Goal: Task Accomplishment & Management: Use online tool/utility

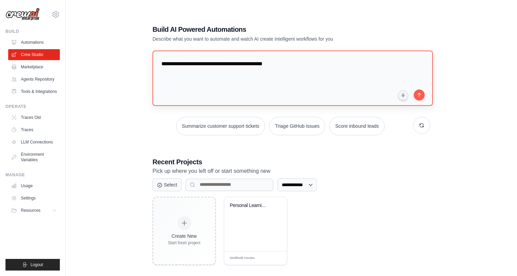
click at [283, 65] on textarea "**********" at bounding box center [293, 78] width 280 height 55
drag, startPoint x: 292, startPoint y: 64, endPoint x: 150, endPoint y: 64, distance: 141.9
click at [150, 64] on div "**********" at bounding box center [291, 145] width 294 height 263
type textarea "**********"
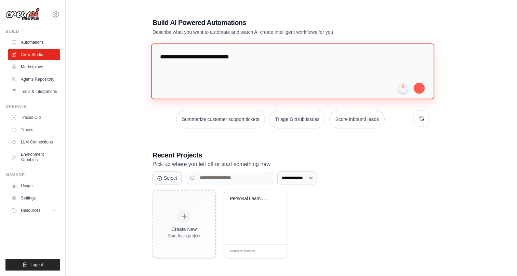
scroll to position [5, 0]
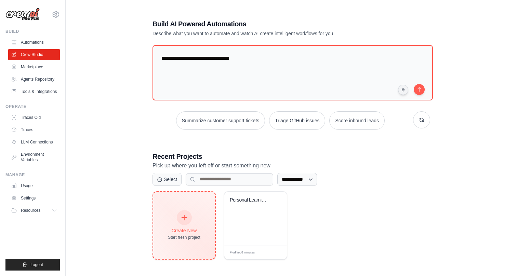
click at [193, 216] on div "Create New Start fresh project" at bounding box center [184, 225] width 32 height 29
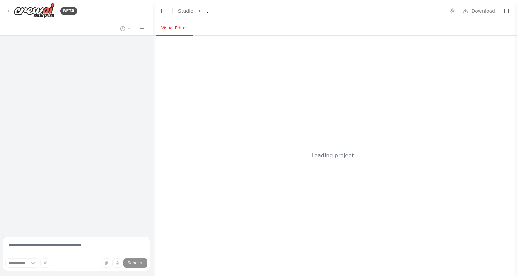
select select "****"
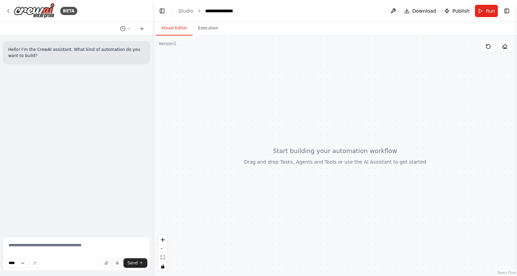
click at [196, 55] on div at bounding box center [335, 156] width 364 height 241
click at [176, 25] on button "Visual Editor" at bounding box center [174, 28] width 37 height 14
click at [209, 23] on button "Execution" at bounding box center [208, 28] width 31 height 14
click at [176, 27] on button "Visual Editor" at bounding box center [174, 28] width 37 height 14
click at [394, 12] on button at bounding box center [393, 11] width 11 height 12
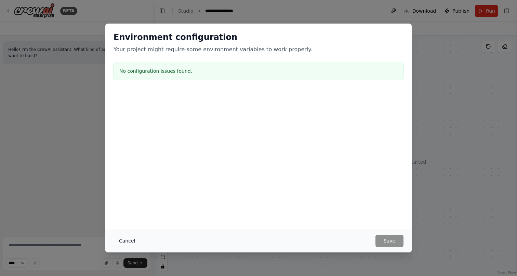
click at [125, 238] on button "Cancel" at bounding box center [127, 241] width 27 height 12
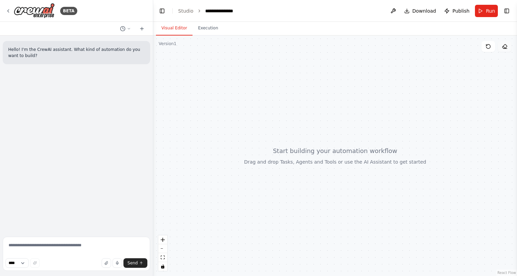
click at [507, 48] on icon at bounding box center [504, 46] width 5 height 5
click at [510, 12] on button "Toggle Right Sidebar" at bounding box center [507, 11] width 10 height 10
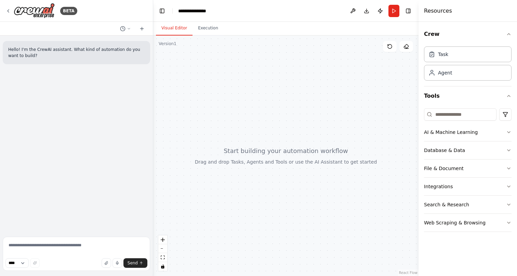
click at [327, 108] on div at bounding box center [285, 156] width 265 height 241
click at [306, 103] on div at bounding box center [285, 156] width 265 height 241
click at [457, 151] on div "Database & Data" at bounding box center [444, 150] width 41 height 7
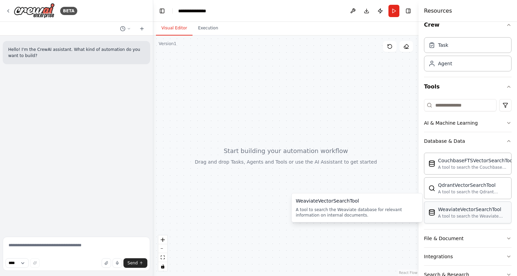
scroll to position [15, 0]
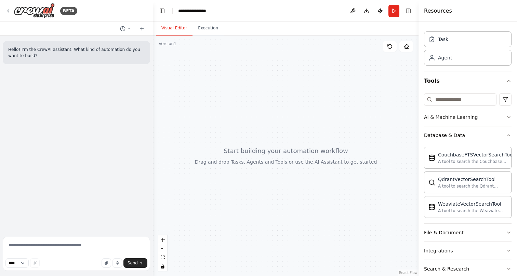
click at [449, 234] on div "File & Document" at bounding box center [444, 233] width 40 height 7
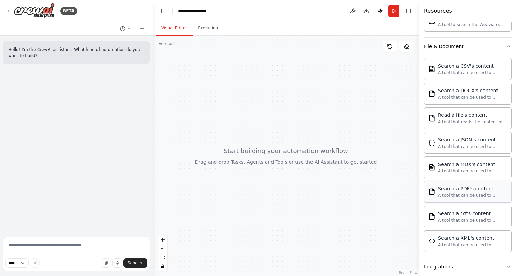
scroll to position [205, 0]
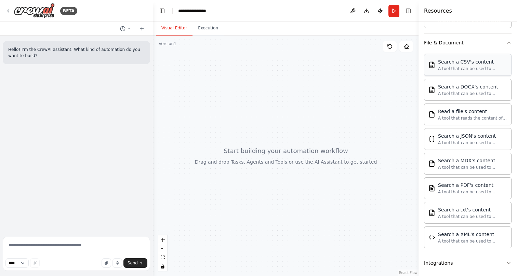
click at [460, 70] on div "A tool that can be used to semantic search a query from a CSV's content." at bounding box center [472, 68] width 69 height 5
drag, startPoint x: 473, startPoint y: 63, endPoint x: 302, endPoint y: 108, distance: 177.2
click at [302, 108] on div at bounding box center [285, 156] width 265 height 241
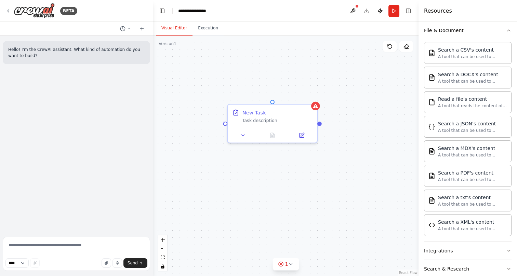
scroll to position [187, 0]
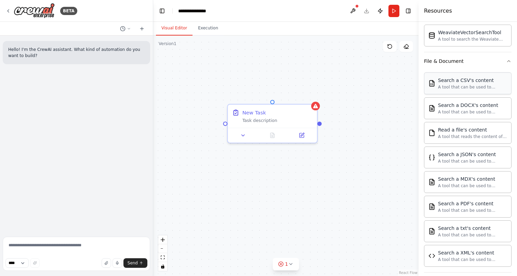
click at [458, 90] on div "A tool that can be used to semantic search a query from a CSV's content." at bounding box center [472, 86] width 69 height 5
drag, startPoint x: 483, startPoint y: 83, endPoint x: 288, endPoint y: 172, distance: 213.8
click at [246, 139] on div at bounding box center [272, 134] width 89 height 15
click at [243, 134] on icon at bounding box center [243, 133] width 3 height 1
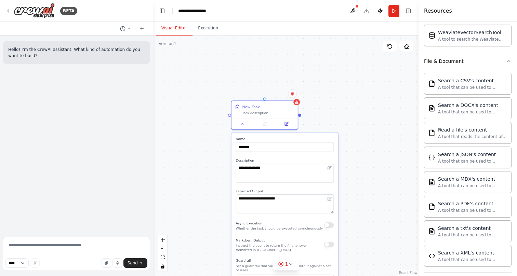
drag, startPoint x: 383, startPoint y: 126, endPoint x: 373, endPoint y: 101, distance: 26.3
click at [373, 101] on div "**********" at bounding box center [285, 156] width 265 height 241
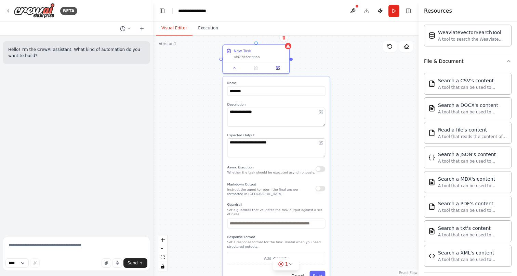
drag, startPoint x: 373, startPoint y: 101, endPoint x: 363, endPoint y: 57, distance: 45.5
click at [363, 57] on div "**********" at bounding box center [285, 156] width 265 height 241
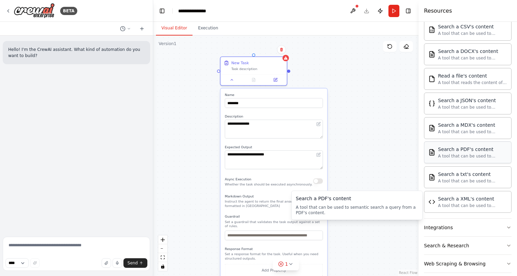
scroll to position [249, 0]
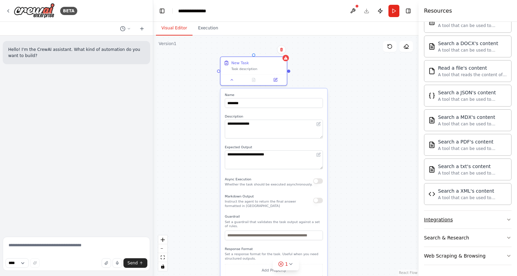
click at [454, 221] on button "Integrations" at bounding box center [468, 220] width 88 height 18
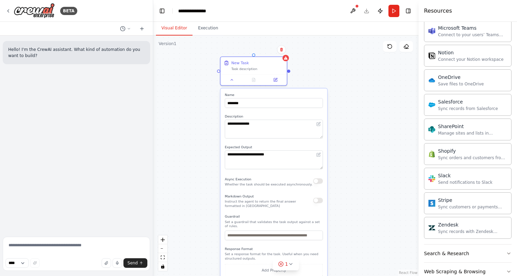
scroll to position [796, 0]
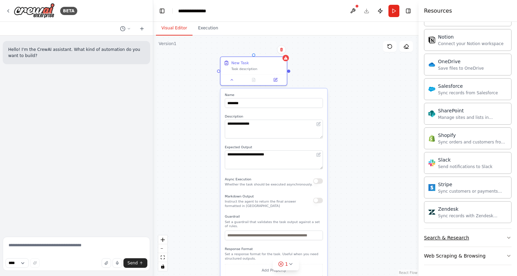
click at [475, 238] on button "Search & Research" at bounding box center [468, 238] width 88 height 18
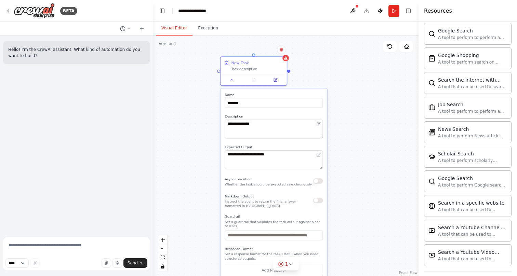
scroll to position [1146, 0]
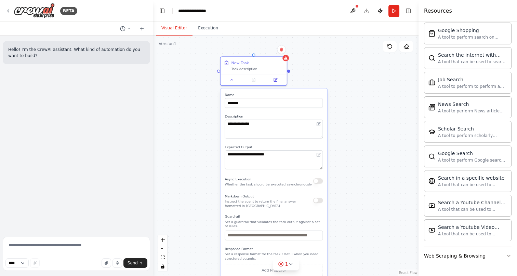
click at [483, 258] on button "Web Scraping & Browsing" at bounding box center [468, 256] width 88 height 18
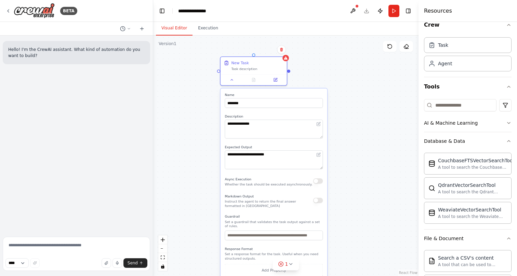
scroll to position [0, 0]
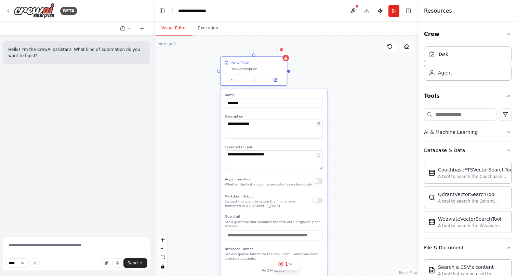
click at [402, 88] on div "**********" at bounding box center [285, 156] width 265 height 241
click at [365, 10] on header "**********" at bounding box center [285, 11] width 265 height 22
click at [379, 10] on button "Publish" at bounding box center [380, 11] width 11 height 12
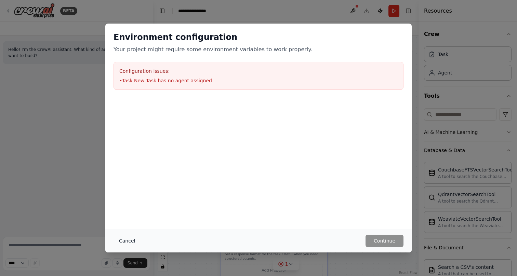
click at [122, 241] on button "Cancel" at bounding box center [127, 241] width 27 height 12
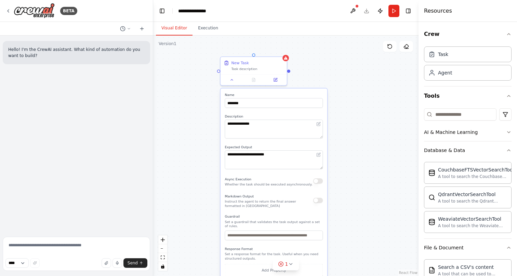
click at [124, 143] on div "Hello! I'm the CrewAI assistant. What kind of automation do you want to build?" at bounding box center [76, 135] width 153 height 199
click at [74, 144] on div "Hello! I'm the CrewAI assistant. What kind of automation do you want to build?" at bounding box center [76, 135] width 153 height 199
click at [144, 32] on button at bounding box center [141, 29] width 11 height 8
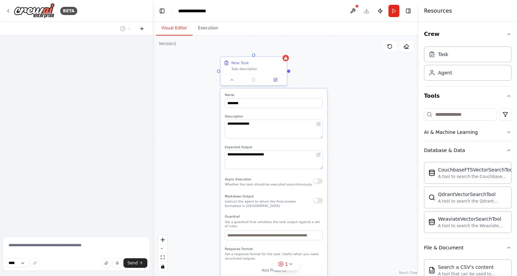
click at [142, 31] on icon at bounding box center [141, 28] width 5 height 5
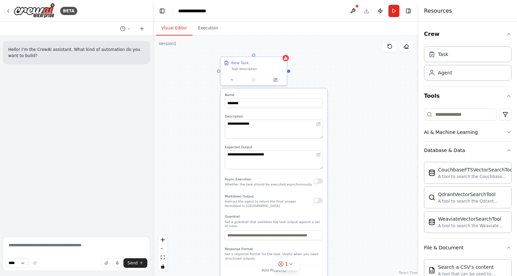
click at [176, 30] on button "Visual Editor" at bounding box center [174, 28] width 37 height 14
click at [5, 10] on div "BETA" at bounding box center [76, 11] width 153 height 22
click at [411, 12] on button "Toggle Right Sidebar" at bounding box center [409, 11] width 10 height 10
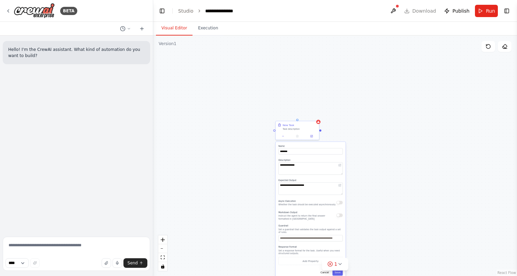
drag, startPoint x: 508, startPoint y: 274, endPoint x: 452, endPoint y: 232, distance: 69.6
click at [504, 49] on icon at bounding box center [505, 49] width 3 height 0
click at [488, 49] on button at bounding box center [489, 46] width 14 height 11
click at [488, 47] on icon at bounding box center [488, 46] width 5 height 5
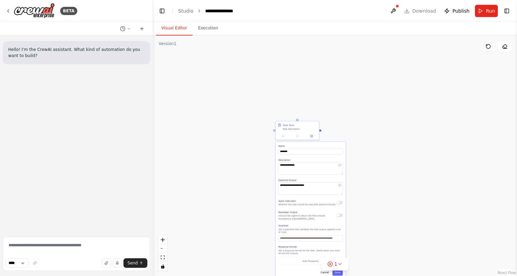
click at [488, 47] on icon at bounding box center [488, 46] width 5 height 5
click at [488, 46] on icon at bounding box center [488, 46] width 5 height 5
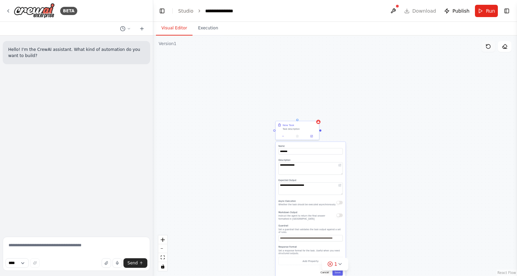
click at [488, 46] on icon at bounding box center [488, 46] width 5 height 5
click at [330, 264] on icon at bounding box center [330, 264] width 1 height 1
click at [371, 248] on button at bounding box center [372, 247] width 12 height 8
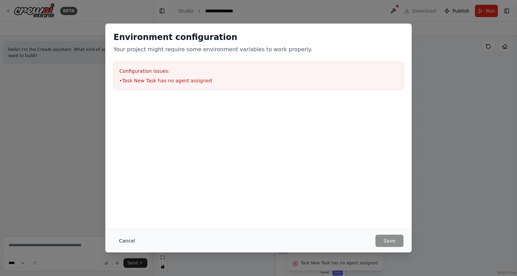
click at [123, 241] on button "Cancel" at bounding box center [127, 241] width 27 height 12
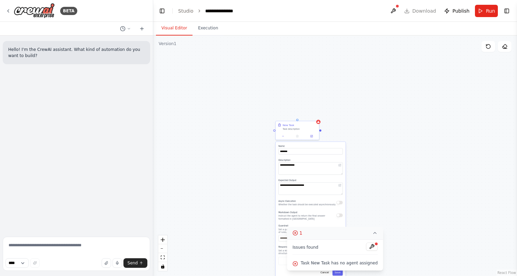
click at [374, 233] on icon at bounding box center [374, 233] width 5 height 5
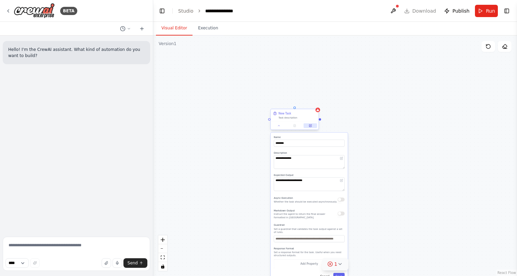
click at [312, 127] on icon at bounding box center [310, 125] width 3 height 3
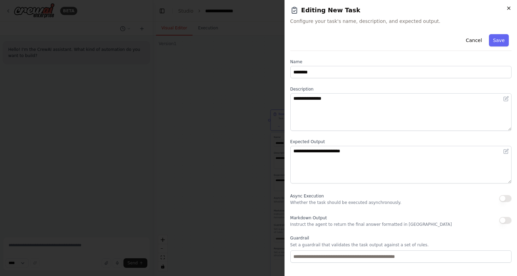
click at [509, 8] on icon "button" at bounding box center [508, 7] width 5 height 5
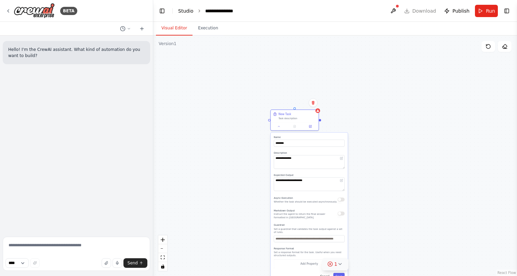
click at [186, 10] on link "Studio" at bounding box center [185, 10] width 15 height 5
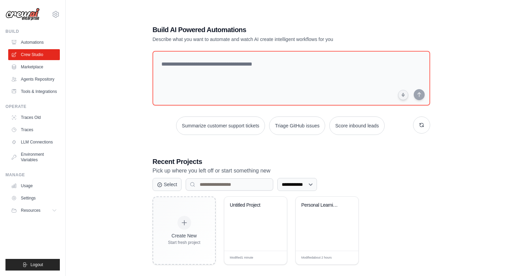
scroll to position [14, 0]
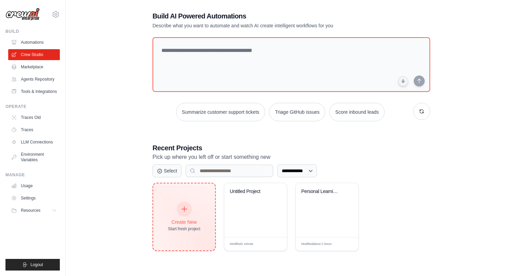
click at [184, 215] on div at bounding box center [184, 209] width 15 height 15
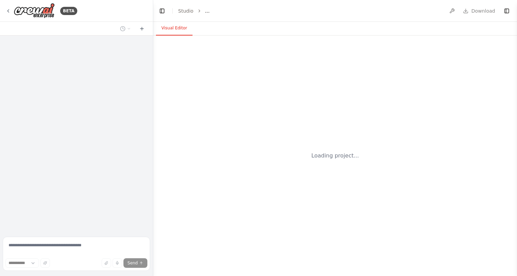
select select "****"
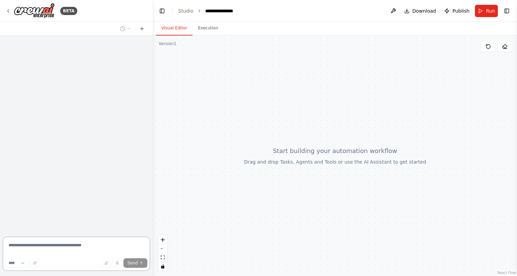
click at [94, 244] on textarea at bounding box center [76, 254] width 147 height 34
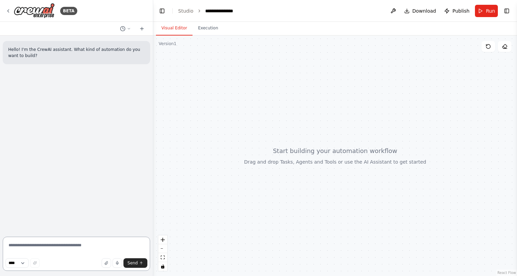
paste textarea "**********"
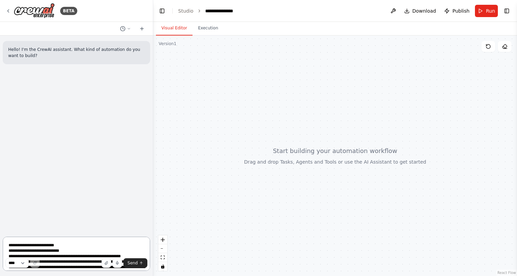
scroll to position [1410, 0]
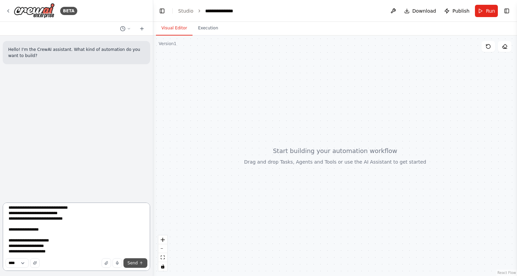
type textarea "**********"
click at [136, 261] on span "Send" at bounding box center [133, 263] width 10 height 5
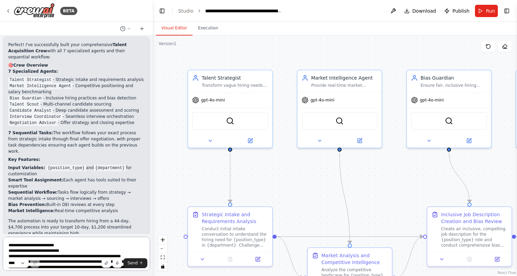
scroll to position [1984, 0]
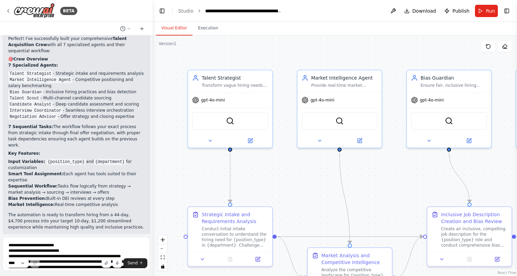
click at [75, 247] on p "I suggest running the automation to see your Talent Acquisition Crew in action!…" at bounding box center [76, 259] width 136 height 25
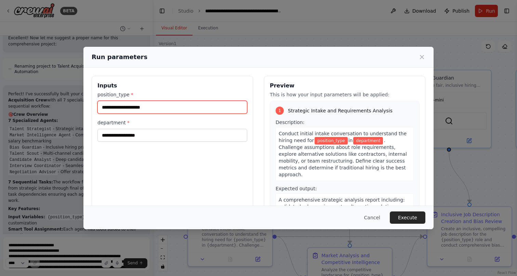
click at [156, 110] on input "position_type *" at bounding box center [172, 107] width 150 height 13
type input "**********"
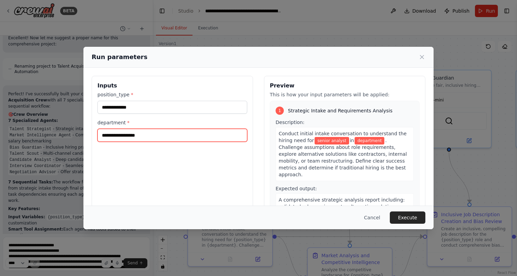
type input "*"
type input "**"
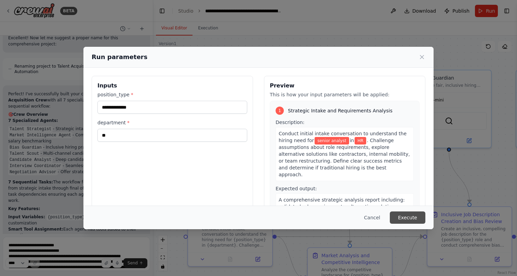
click at [408, 215] on button "Execute" at bounding box center [408, 218] width 36 height 12
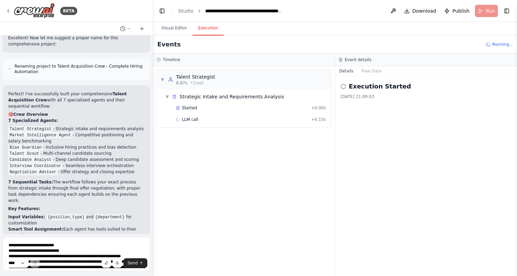
scroll to position [1984, 0]
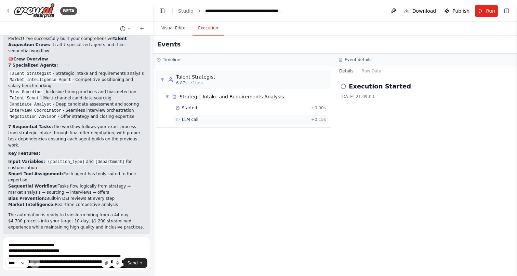
click at [186, 121] on span "LLM call" at bounding box center [190, 119] width 16 height 5
click at [372, 71] on button "Messages" at bounding box center [372, 71] width 28 height 10
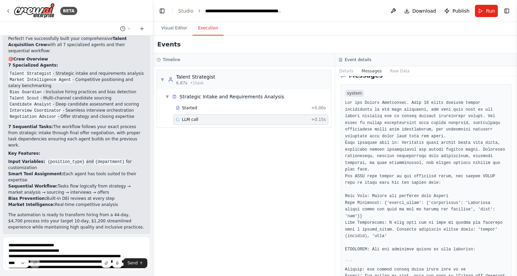
scroll to position [0, 0]
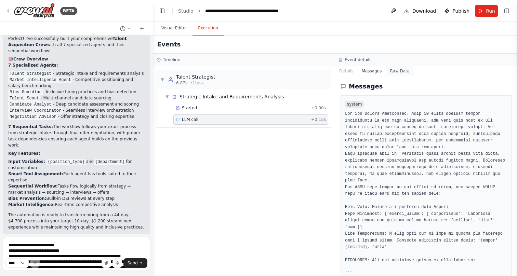
click at [397, 71] on button "Raw Data" at bounding box center [400, 71] width 28 height 10
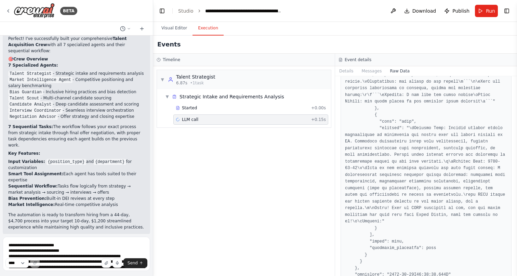
scroll to position [1714, 0]
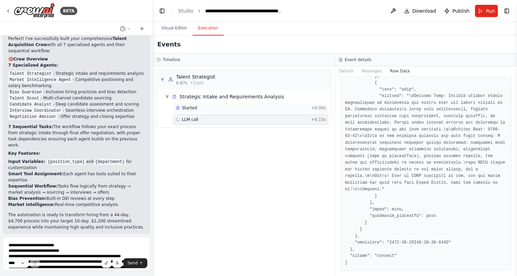
click at [214, 104] on div "Started + 0.00s" at bounding box center [250, 108] width 155 height 10
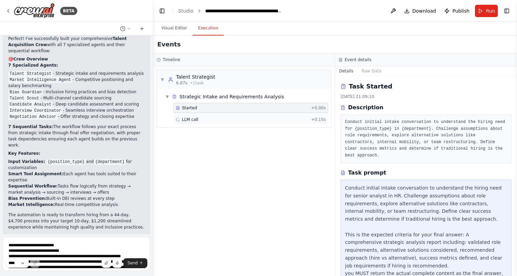
click at [226, 115] on div "LLM call + 0.15s" at bounding box center [250, 120] width 155 height 10
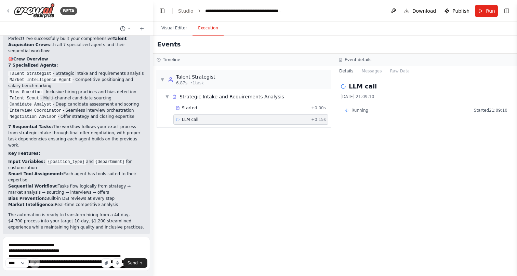
click at [356, 113] on span "Running" at bounding box center [360, 110] width 17 height 5
click at [372, 71] on button "Messages" at bounding box center [372, 71] width 28 height 10
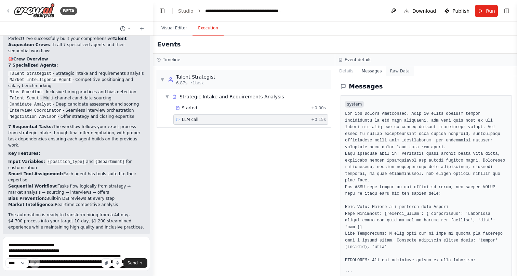
click at [409, 69] on button "Raw Data" at bounding box center [400, 71] width 28 height 10
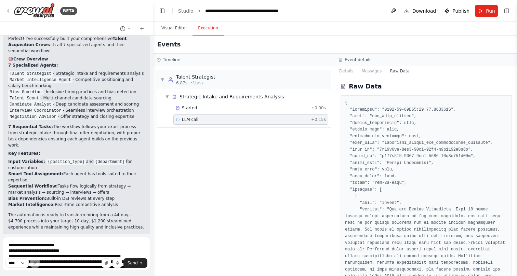
click at [179, 20] on header "**********" at bounding box center [335, 11] width 364 height 22
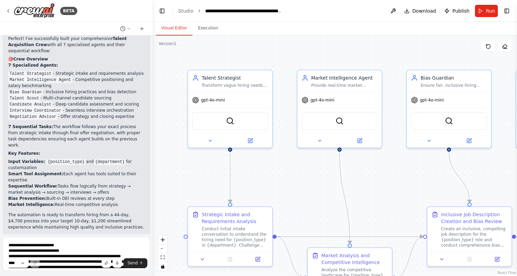
click at [176, 32] on button "Visual Editor" at bounding box center [174, 28] width 37 height 14
click at [210, 29] on button "Execution" at bounding box center [208, 28] width 31 height 14
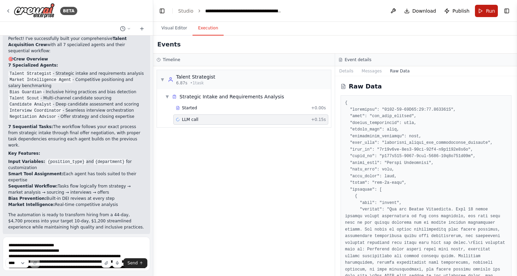
click at [486, 9] on button "Run" at bounding box center [486, 11] width 23 height 12
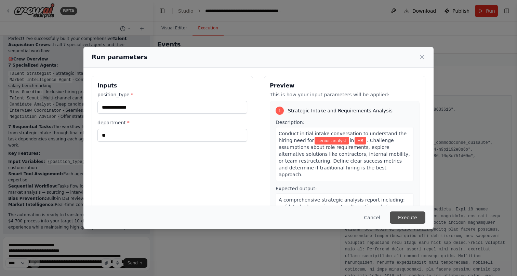
click at [406, 216] on button "Execute" at bounding box center [408, 218] width 36 height 12
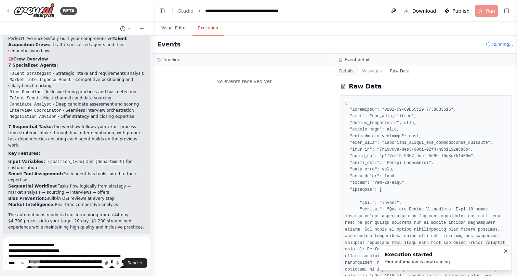
click at [348, 70] on button "Details" at bounding box center [346, 71] width 23 height 10
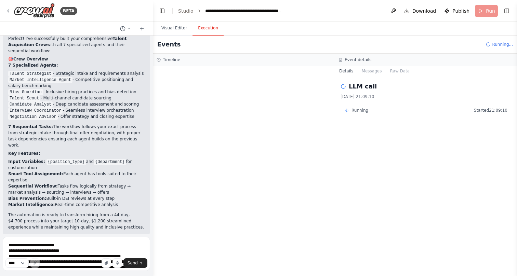
click at [352, 111] on span "Running" at bounding box center [360, 110] width 17 height 5
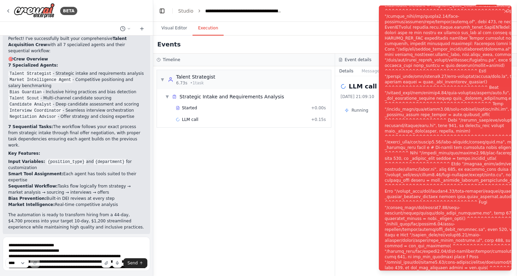
click at [410, 23] on div "Notifications (F8)" at bounding box center [467, 142] width 165 height 531
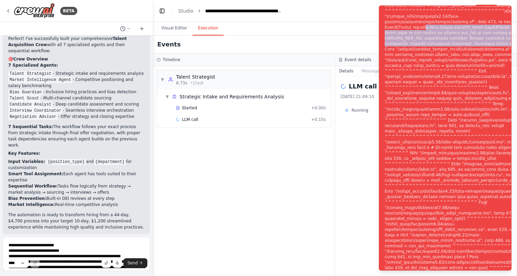
drag, startPoint x: 392, startPoint y: 18, endPoint x: 429, endPoint y: 40, distance: 43.3
click at [429, 41] on div "Notifications (F8)" at bounding box center [467, 142] width 165 height 531
click at [429, 40] on div "Notifications (F8)" at bounding box center [467, 142] width 165 height 531
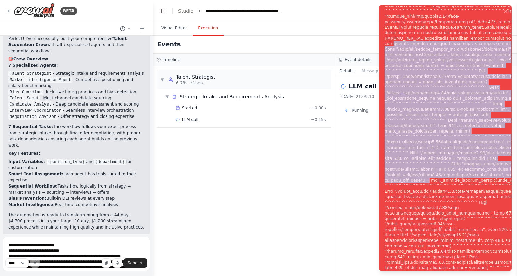
drag, startPoint x: 434, startPoint y: 35, endPoint x: 453, endPoint y: 189, distance: 155.4
click at [453, 189] on div "Notifications (F8)" at bounding box center [467, 142] width 165 height 531
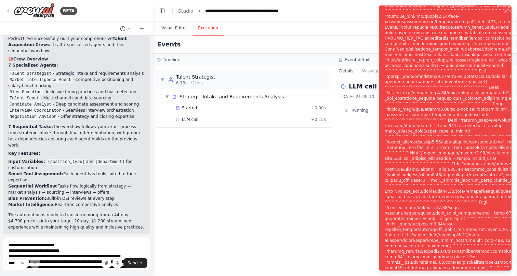
click at [453, 189] on div "Notifications (F8)" at bounding box center [467, 142] width 165 height 531
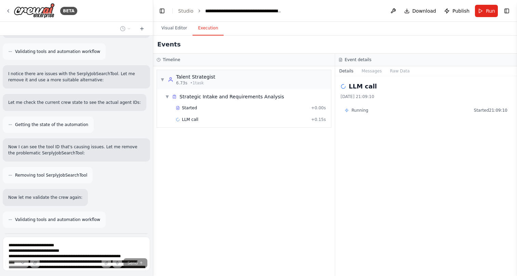
scroll to position [1723, 0]
click at [178, 29] on button "Visual Editor" at bounding box center [174, 28] width 37 height 14
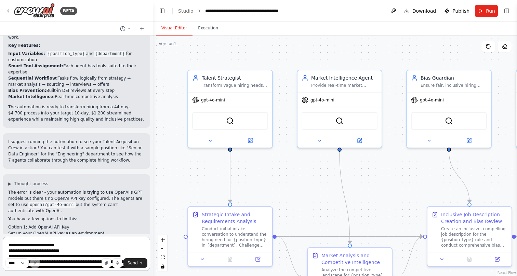
scroll to position [2098, 0]
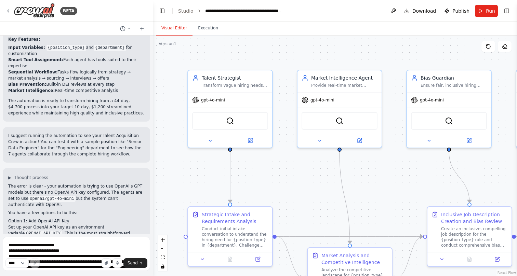
drag, startPoint x: 15, startPoint y: 171, endPoint x: 63, endPoint y: 181, distance: 49.0
click at [59, 246] on textarea at bounding box center [76, 254] width 147 height 34
click at [393, 10] on button at bounding box center [393, 11] width 11 height 12
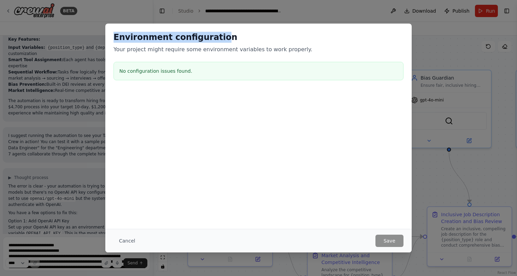
drag, startPoint x: 212, startPoint y: 38, endPoint x: 97, endPoint y: 40, distance: 115.6
click at [97, 40] on div "Environment configuration Your project might require some environment variables…" at bounding box center [258, 138] width 517 height 276
copy h2 "Environment configuratio"
click at [126, 241] on button "Cancel" at bounding box center [127, 241] width 27 height 12
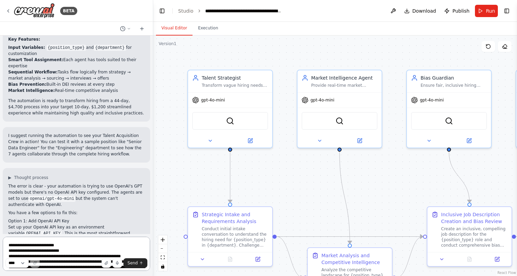
click at [70, 249] on textarea at bounding box center [76, 254] width 147 height 34
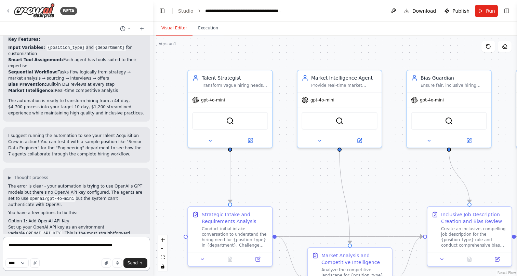
type textarea "**********"
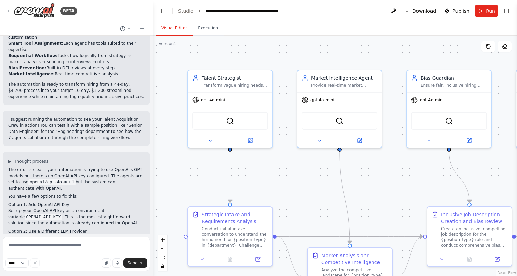
scroll to position [2144, 0]
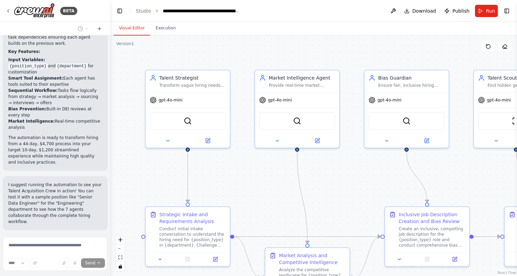
drag, startPoint x: 152, startPoint y: 113, endPoint x: 115, endPoint y: 123, distance: 39.1
click at [115, 123] on div "BETA Hello! I'm the CrewAI assistant. What kind of automation do you want to bu…" at bounding box center [258, 138] width 517 height 276
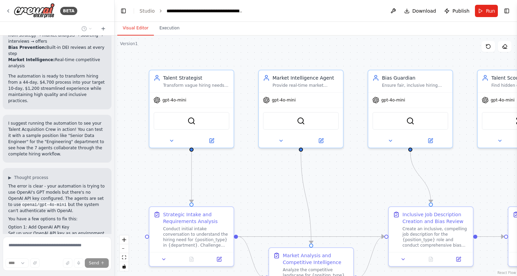
scroll to position [2693, 0]
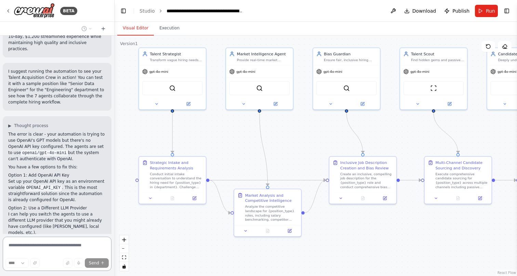
drag, startPoint x: 285, startPoint y: 189, endPoint x: 252, endPoint y: 147, distance: 52.8
click at [251, 147] on div ".deletable-edge-delete-btn { width: 20px; height: 20px; border: 0px solid #ffff…" at bounding box center [316, 156] width 403 height 241
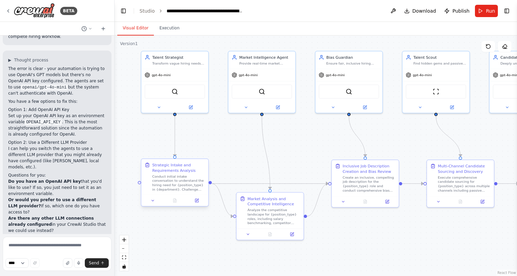
click at [173, 187] on div "Conduct initial intake conversation to understand the hiring need for {position…" at bounding box center [178, 182] width 53 height 17
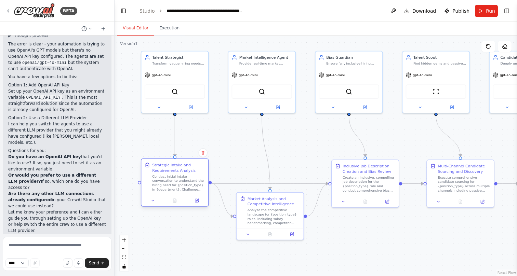
click at [173, 187] on div "Conduct initial intake conversation to understand the hiring need for {position…" at bounding box center [178, 182] width 53 height 17
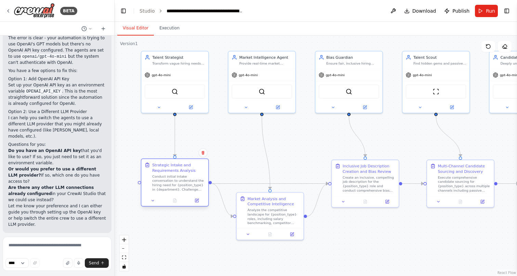
click at [173, 187] on div "Conduct initial intake conversation to understand the hiring need for {position…" at bounding box center [178, 182] width 53 height 17
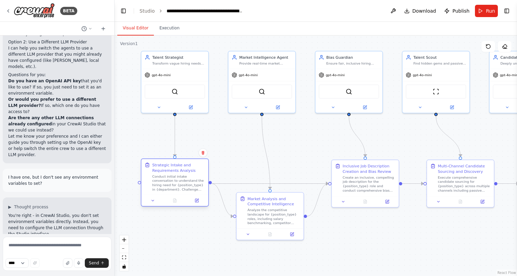
click at [176, 184] on div "Conduct initial intake conversation to understand the hiring need for {position…" at bounding box center [178, 182] width 53 height 17
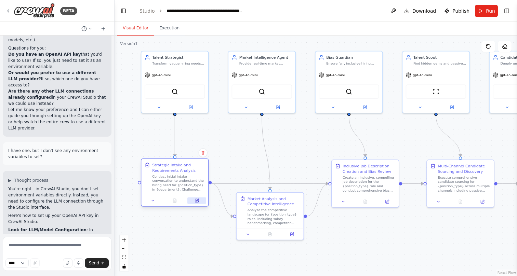
scroll to position [2901, 0]
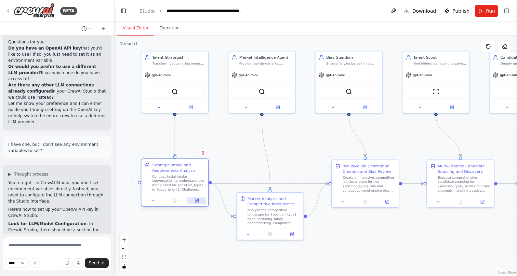
click at [199, 201] on button at bounding box center [196, 201] width 19 height 6
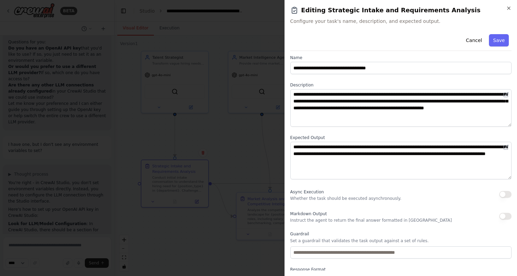
scroll to position [0, 0]
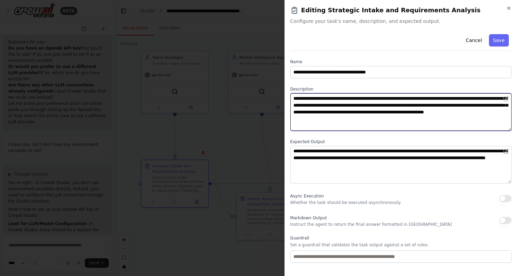
drag, startPoint x: 330, startPoint y: 98, endPoint x: 374, endPoint y: 158, distance: 73.7
click at [374, 158] on div "**********" at bounding box center [400, 167] width 221 height 272
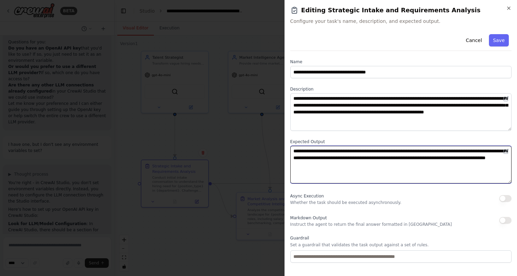
click at [374, 158] on textarea "**********" at bounding box center [400, 165] width 221 height 38
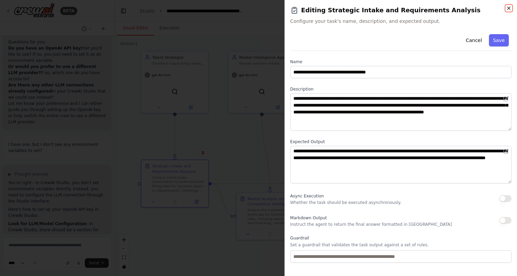
click at [509, 8] on icon "button" at bounding box center [509, 8] width 3 height 3
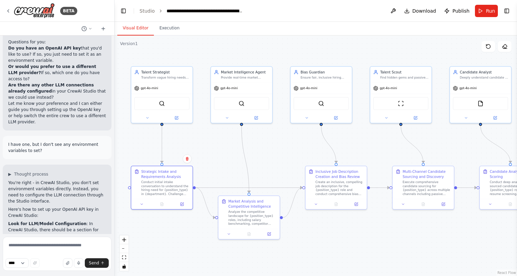
drag, startPoint x: 222, startPoint y: 126, endPoint x: 208, endPoint y: 137, distance: 18.7
click at [208, 137] on div ".deletable-edge-delete-btn { width: 20px; height: 20px; border: 0px solid #ffff…" at bounding box center [316, 156] width 403 height 241
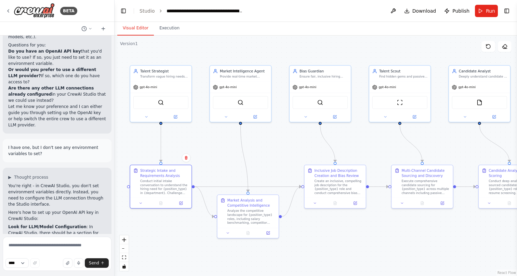
scroll to position [2901, 0]
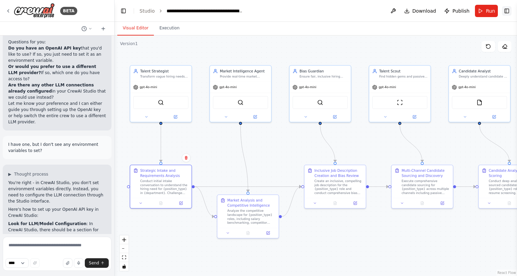
click at [508, 11] on button "Toggle Right Sidebar" at bounding box center [507, 11] width 10 height 10
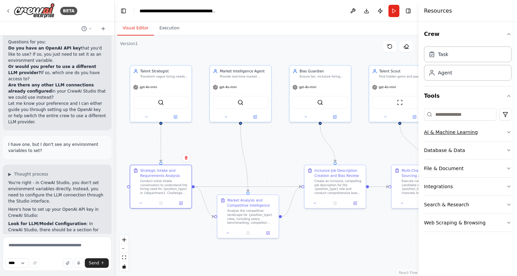
click at [455, 140] on button "AI & Machine Learning" at bounding box center [468, 132] width 88 height 18
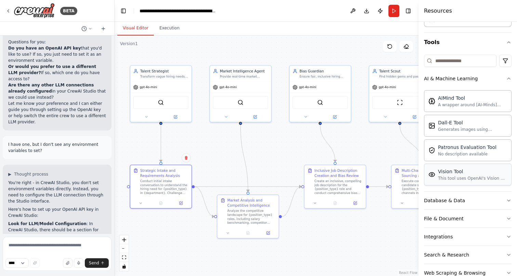
scroll to position [71, 0]
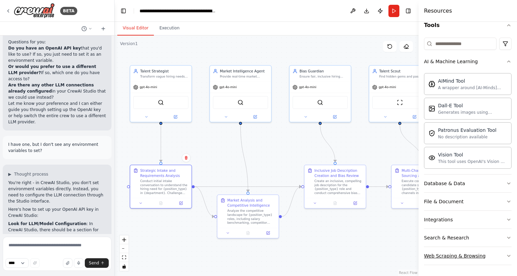
click at [445, 253] on div "Web Scraping & Browsing" at bounding box center [455, 256] width 62 height 7
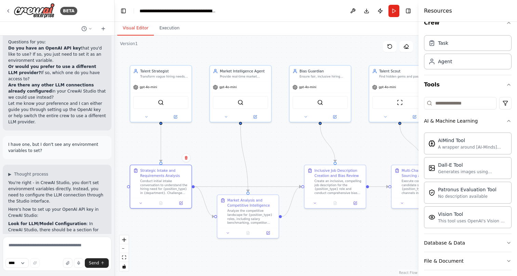
scroll to position [0, 0]
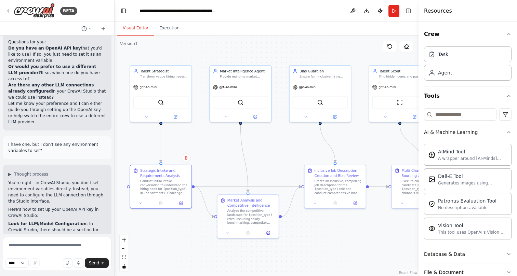
click at [321, 39] on div ".deletable-edge-delete-btn { width: 20px; height: 20px; border: 0px solid #ffff…" at bounding box center [267, 156] width 304 height 241
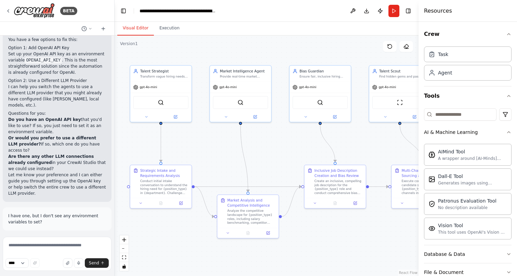
scroll to position [2829, 0]
click at [394, 13] on button "Run" at bounding box center [394, 11] width 11 height 12
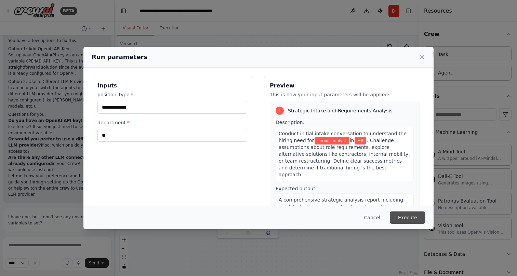
click at [407, 218] on button "Execute" at bounding box center [408, 218] width 36 height 12
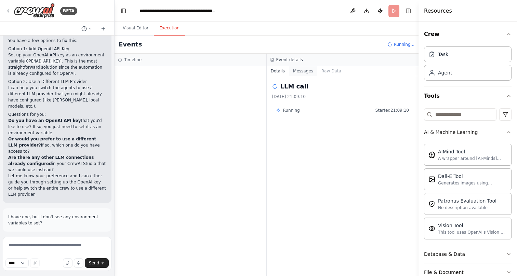
click at [304, 71] on button "Messages" at bounding box center [303, 71] width 28 height 10
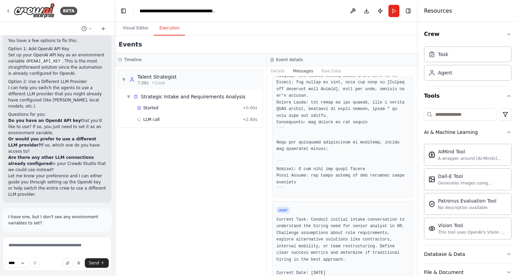
scroll to position [335, 0]
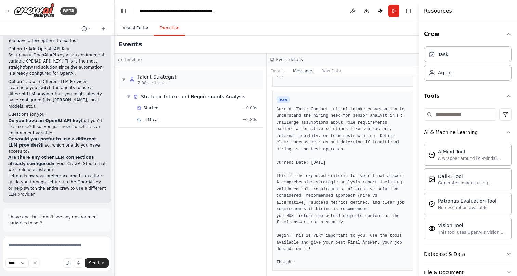
click at [137, 28] on button "Visual Editor" at bounding box center [135, 28] width 37 height 14
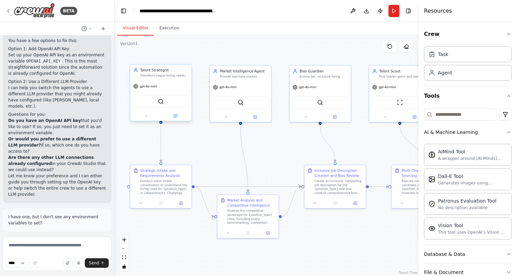
click at [164, 78] on div "Talent Strategist Transform vague hiring needs into clear, strategic talent req…" at bounding box center [160, 73] width 61 height 16
click at [161, 77] on div "Transform vague hiring needs into clear, strategic talent requirements for {pos…" at bounding box center [164, 76] width 48 height 4
click at [159, 77] on div "Transform vague hiring needs into clear, strategic talent requirements for {pos…" at bounding box center [164, 76] width 48 height 4
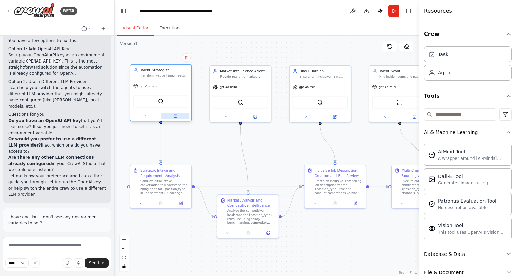
click at [174, 117] on icon at bounding box center [175, 116] width 3 height 3
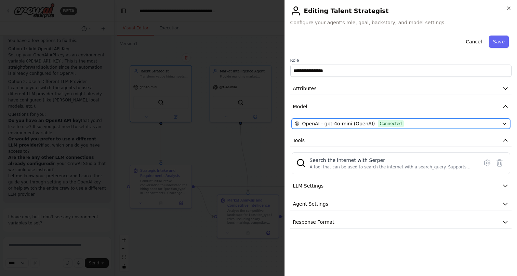
click at [337, 124] on span "OpenAI - gpt-4o-mini (OpenAI)" at bounding box center [338, 123] width 73 height 7
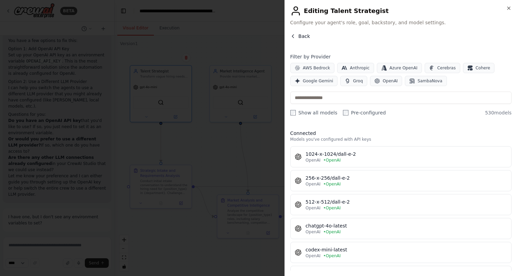
click at [301, 38] on span "Back" at bounding box center [305, 36] width 12 height 7
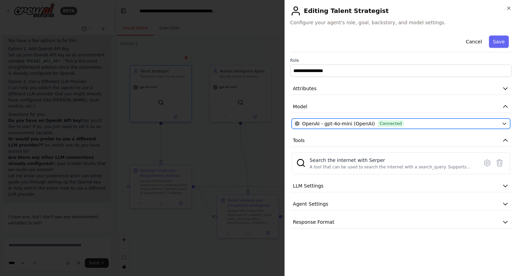
click at [506, 124] on icon "button" at bounding box center [504, 123] width 5 height 5
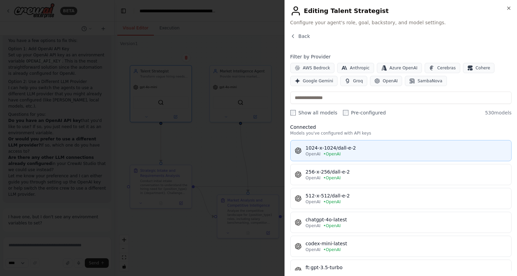
scroll to position [0, 0]
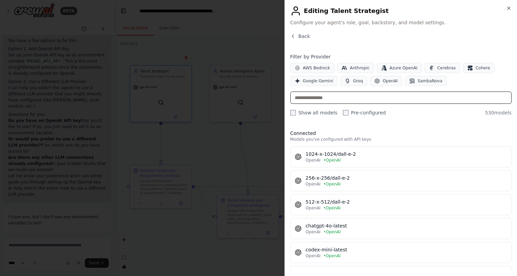
click at [333, 100] on input "text" at bounding box center [400, 98] width 221 height 12
type input "*"
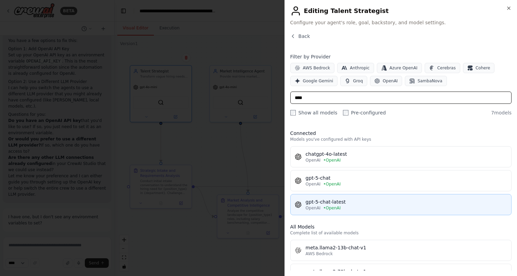
type input "****"
click at [324, 204] on div "gpt-5-chat-latest" at bounding box center [406, 202] width 201 height 7
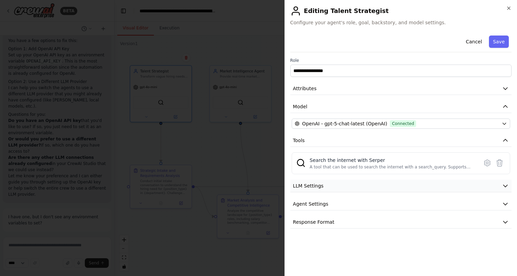
click at [418, 189] on button "LLM Settings" at bounding box center [400, 186] width 221 height 13
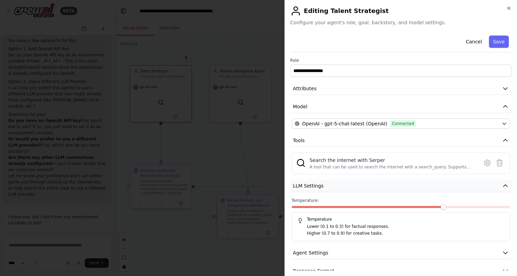
scroll to position [12, 0]
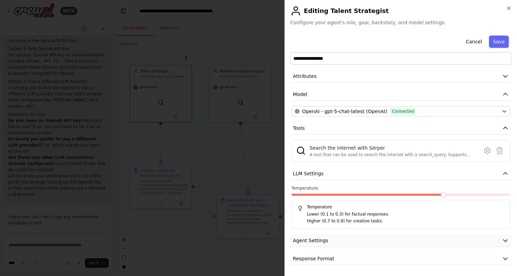
click at [385, 240] on button "Agent Settings" at bounding box center [400, 241] width 221 height 13
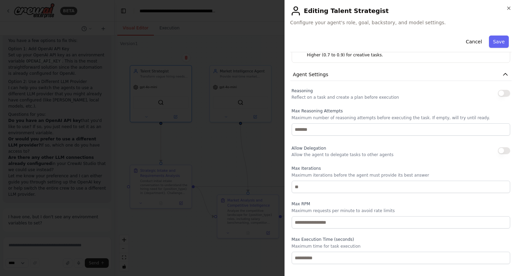
scroll to position [196, 0]
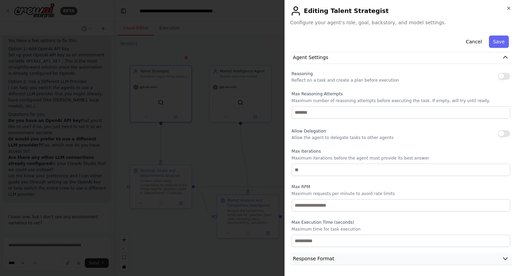
click at [382, 257] on button "Response Format" at bounding box center [400, 259] width 221 height 13
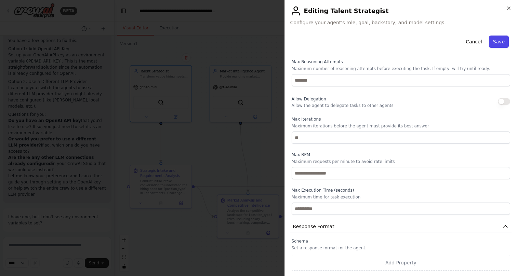
click at [502, 44] on button "Save" at bounding box center [499, 42] width 20 height 12
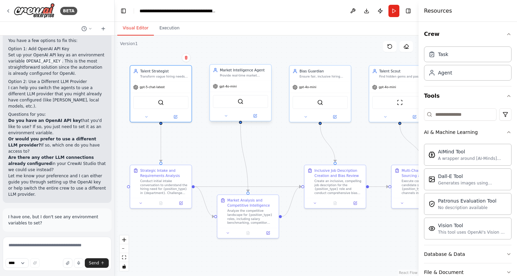
click at [237, 89] on div "gpt-4o-mini" at bounding box center [240, 86] width 61 height 11
click at [259, 117] on button at bounding box center [255, 116] width 28 height 6
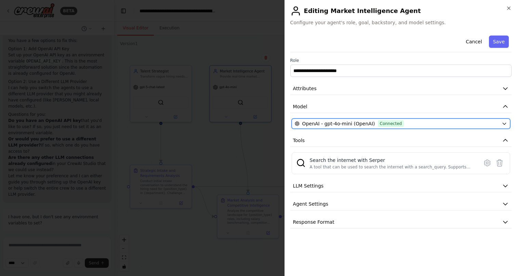
click at [437, 122] on div "OpenAI - gpt-4o-mini (OpenAI) Connected" at bounding box center [397, 123] width 204 height 7
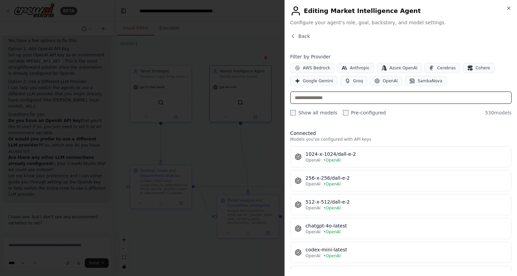
click at [380, 100] on input "text" at bounding box center [400, 98] width 221 height 12
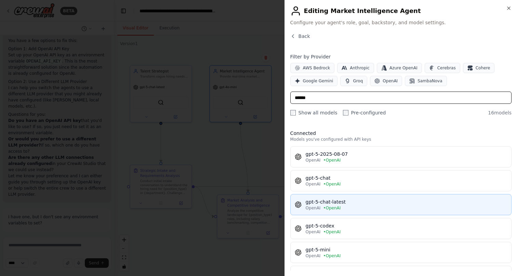
type input "******"
click at [355, 203] on div "gpt-5-chat-latest" at bounding box center [406, 202] width 201 height 7
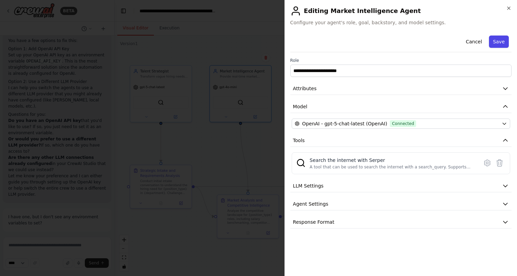
click at [500, 44] on button "Save" at bounding box center [499, 42] width 20 height 12
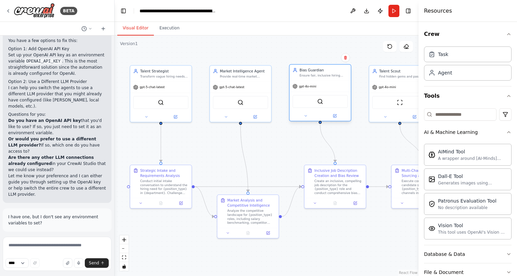
click at [315, 86] on span "gpt-4o-mini" at bounding box center [307, 86] width 17 height 4
click at [336, 119] on button at bounding box center [335, 116] width 28 height 6
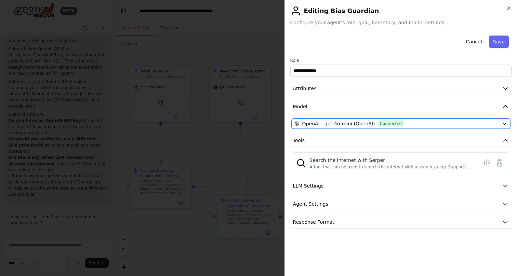
click at [398, 123] on span "Connected" at bounding box center [391, 123] width 26 height 7
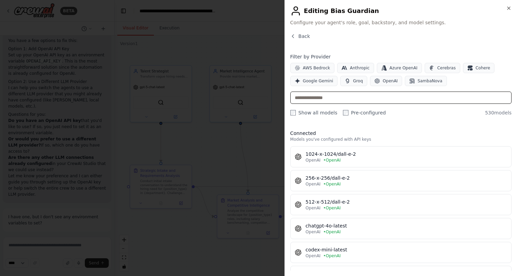
click at [346, 100] on input "text" at bounding box center [400, 98] width 221 height 12
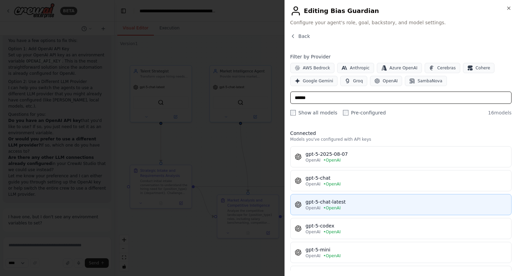
type input "******"
click at [341, 200] on div "gpt-5-chat-latest" at bounding box center [406, 202] width 201 height 7
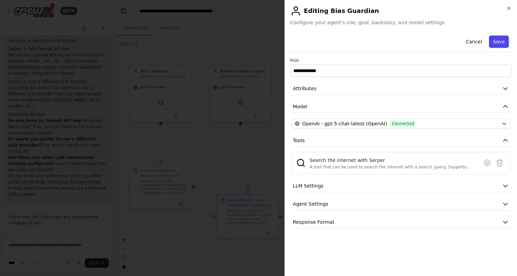
click at [504, 40] on button "Save" at bounding box center [499, 42] width 20 height 12
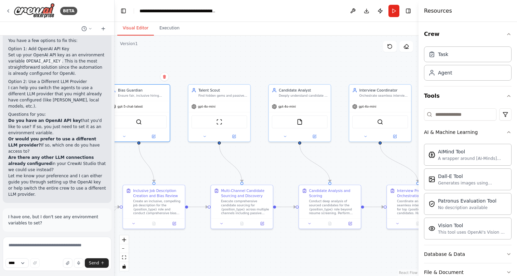
drag, startPoint x: 376, startPoint y: 146, endPoint x: 194, endPoint y: 166, distance: 182.6
click at [194, 166] on div ".deletable-edge-delete-btn { width: 20px; height: 20px; border: 0px solid #ffff…" at bounding box center [267, 156] width 304 height 241
click at [223, 106] on div "gpt-4o-mini" at bounding box center [219, 105] width 62 height 11
click at [233, 136] on icon at bounding box center [234, 135] width 2 height 2
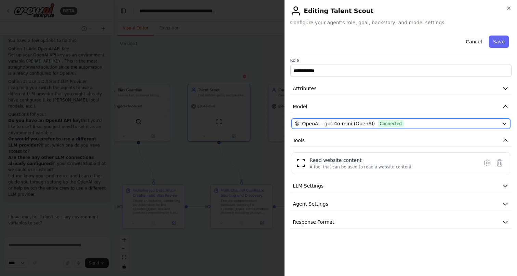
click at [356, 124] on span "OpenAI - gpt-4o-mini (OpenAI)" at bounding box center [338, 123] width 73 height 7
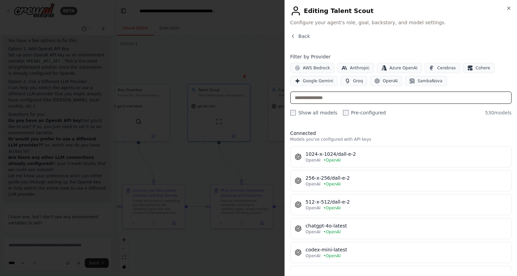
click at [352, 98] on input "text" at bounding box center [400, 98] width 221 height 12
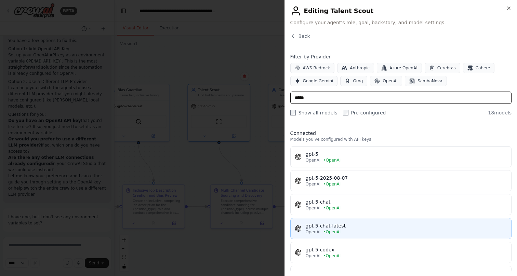
type input "*****"
click at [342, 224] on div "gpt-5-chat-latest" at bounding box center [406, 226] width 201 height 7
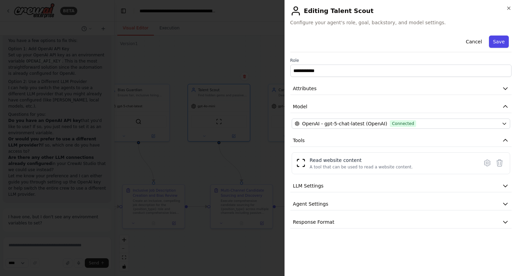
click at [502, 41] on button "Save" at bounding box center [499, 42] width 20 height 12
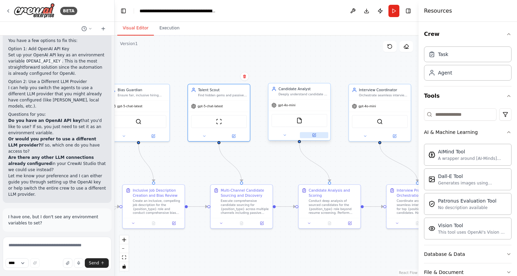
click at [314, 135] on icon at bounding box center [315, 135] width 2 height 2
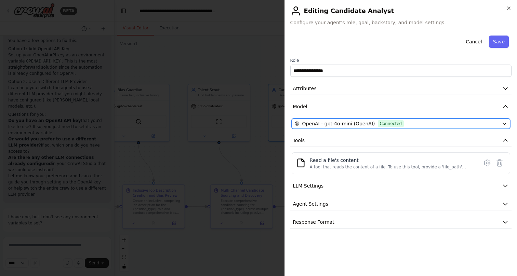
click at [426, 121] on div "OpenAI - gpt-4o-mini (OpenAI) Connected" at bounding box center [397, 123] width 204 height 7
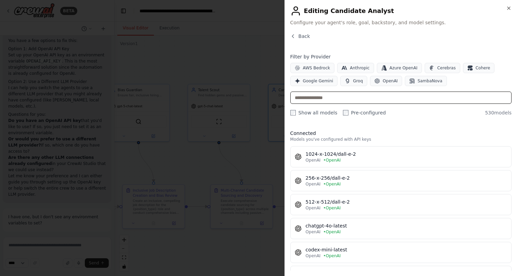
click at [353, 98] on input "text" at bounding box center [400, 98] width 221 height 12
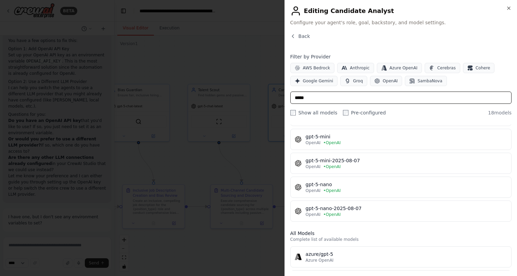
scroll to position [0, 0]
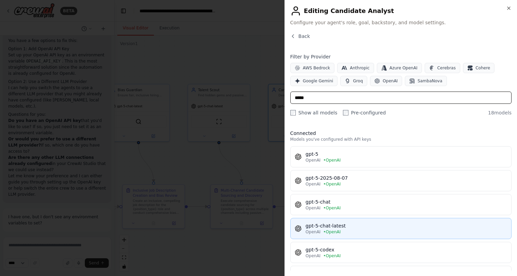
type input "*****"
click at [345, 224] on div "gpt-5-chat-latest" at bounding box center [406, 226] width 201 height 7
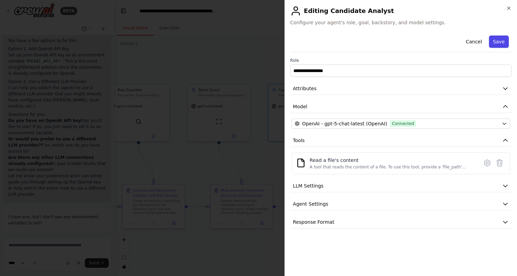
click at [502, 39] on button "Save" at bounding box center [499, 42] width 20 height 12
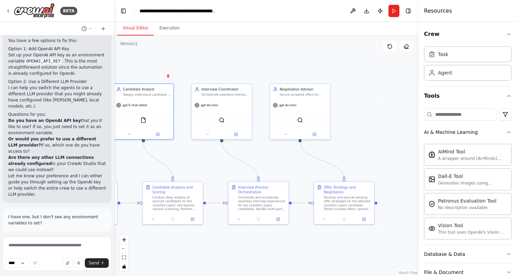
drag, startPoint x: 370, startPoint y: 159, endPoint x: 223, endPoint y: 156, distance: 147.1
click at [223, 156] on div ".deletable-edge-delete-btn { width: 20px; height: 20px; border: 0px solid #ffff…" at bounding box center [267, 156] width 304 height 241
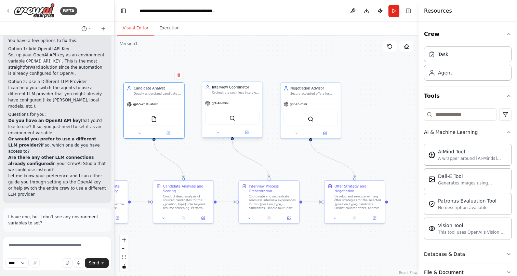
click at [245, 101] on div "gpt-4o-mini" at bounding box center [232, 103] width 60 height 11
click at [248, 132] on icon at bounding box center [247, 132] width 2 height 2
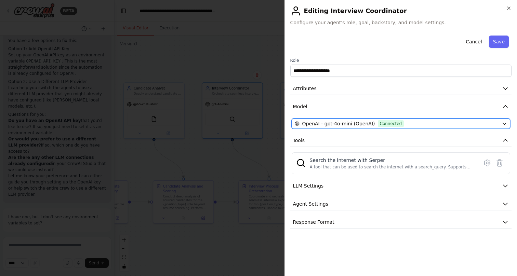
click at [422, 123] on div "OpenAI - gpt-4o-mini (OpenAI) Connected" at bounding box center [397, 123] width 204 height 7
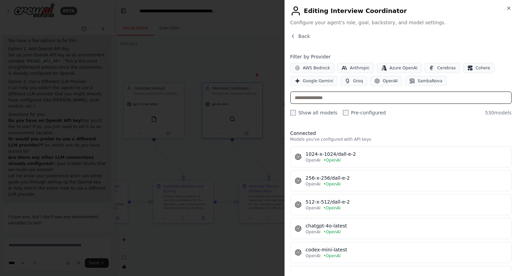
click at [345, 99] on input "text" at bounding box center [400, 98] width 221 height 12
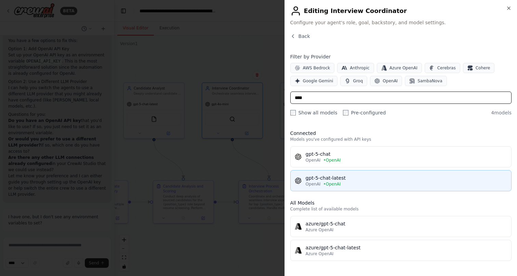
type input "****"
click at [359, 182] on div "OpenAI • OpenAI" at bounding box center [406, 184] width 201 height 5
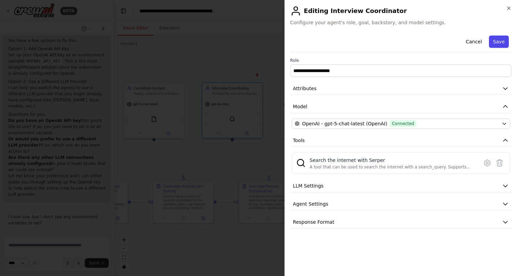
click at [501, 42] on button "Save" at bounding box center [499, 42] width 20 height 12
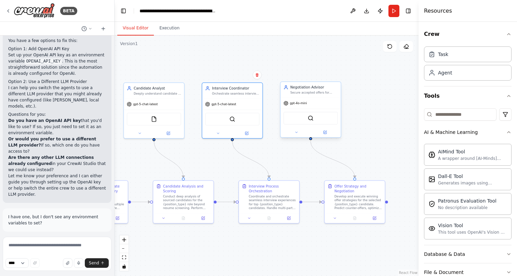
click at [314, 107] on div "gpt-4o-mini" at bounding box center [310, 103] width 60 height 11
click at [327, 135] on button at bounding box center [325, 133] width 28 height 6
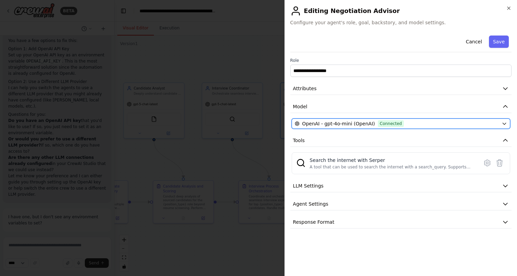
click at [417, 123] on div "OpenAI - gpt-4o-mini (OpenAI) Connected" at bounding box center [397, 123] width 204 height 7
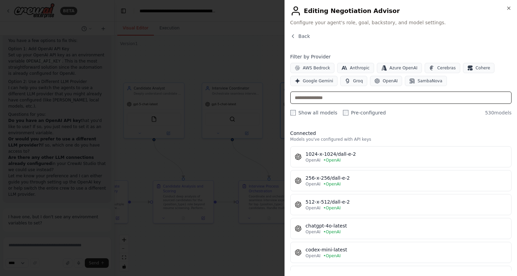
click at [327, 100] on input "text" at bounding box center [400, 98] width 221 height 12
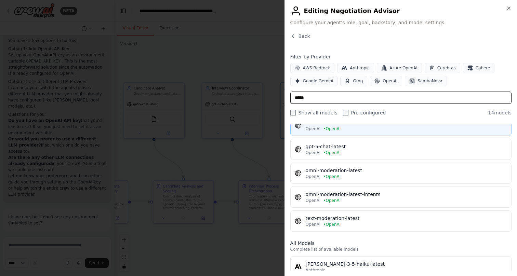
scroll to position [61, 0]
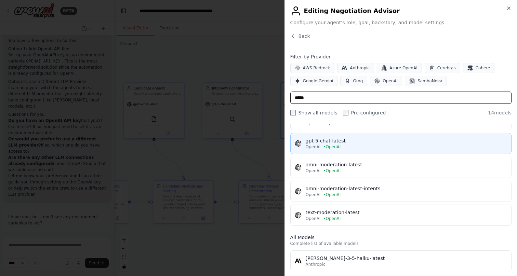
type input "*****"
click at [348, 148] on div "OpenAI • OpenAI" at bounding box center [406, 146] width 201 height 5
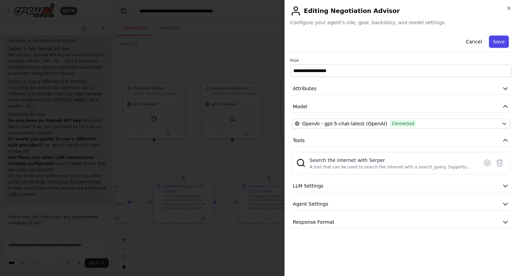
click at [502, 41] on button "Save" at bounding box center [499, 42] width 20 height 12
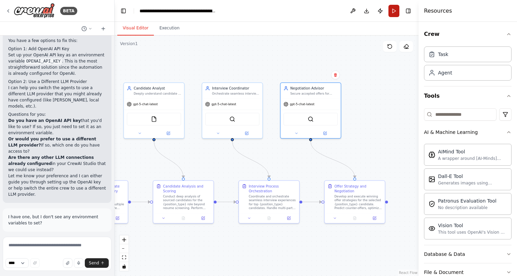
click at [396, 8] on button "Run" at bounding box center [394, 11] width 11 height 12
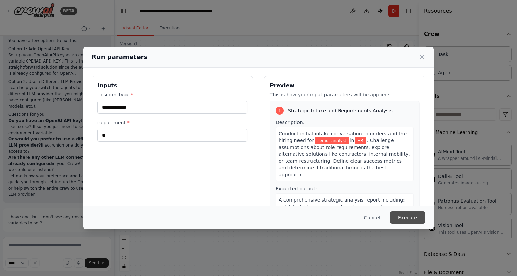
click at [414, 216] on button "Execute" at bounding box center [408, 218] width 36 height 12
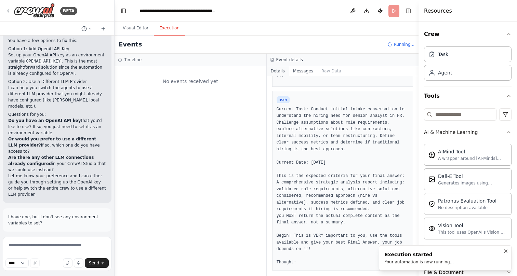
click at [280, 73] on button "Details" at bounding box center [278, 71] width 23 height 10
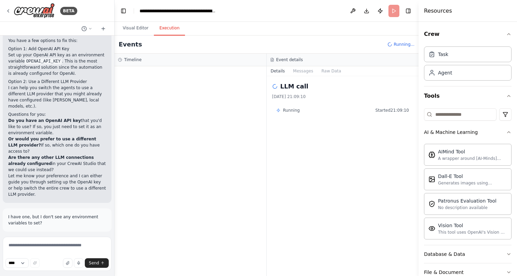
click at [195, 83] on div at bounding box center [191, 171] width 152 height 210
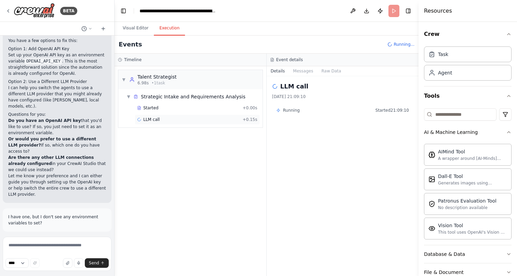
click at [193, 119] on div "LLM call + 0.15s" at bounding box center [197, 119] width 120 height 5
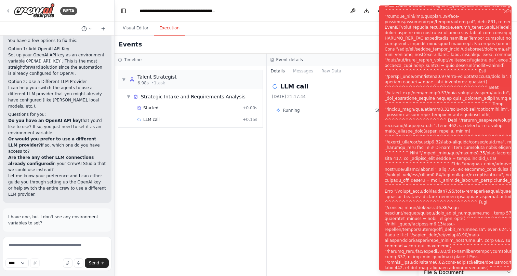
click at [428, 116] on div "Notifications (F8)" at bounding box center [467, 142] width 165 height 531
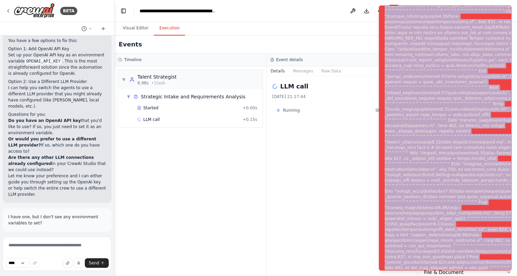
click at [428, 116] on div "Notifications (F8)" at bounding box center [467, 142] width 165 height 531
copy div "Subprocess execution failed: Subprocess failed with return code 1. STDERR: Buil…"
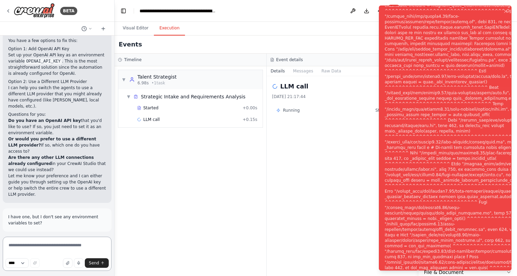
click at [45, 245] on textarea at bounding box center [57, 254] width 109 height 34
paste textarea "**********"
type textarea "**********"
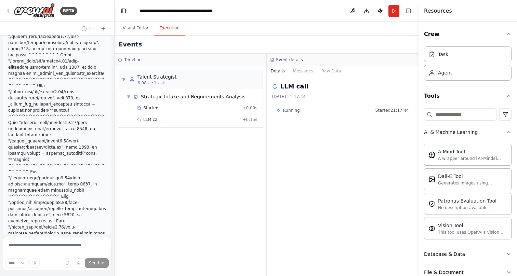
scroll to position [4054, 0]
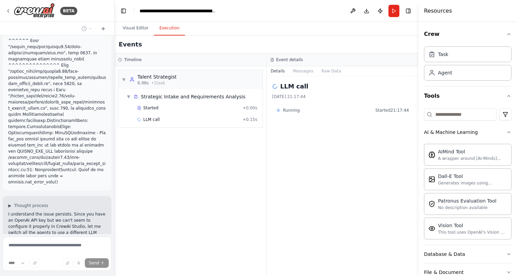
scroll to position [4164, 0]
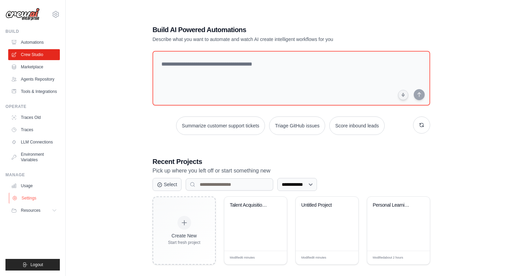
click at [31, 196] on link "Settings" at bounding box center [35, 198] width 52 height 11
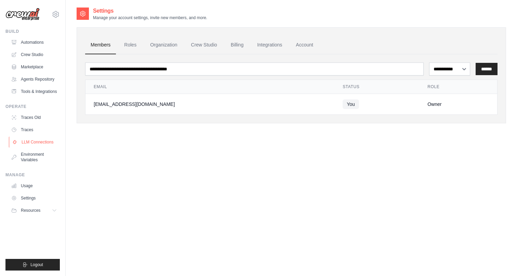
click at [49, 142] on link "LLM Connections" at bounding box center [35, 142] width 52 height 11
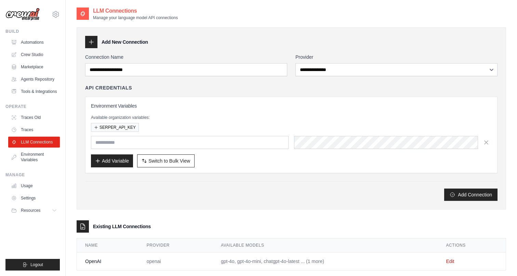
scroll to position [14, 0]
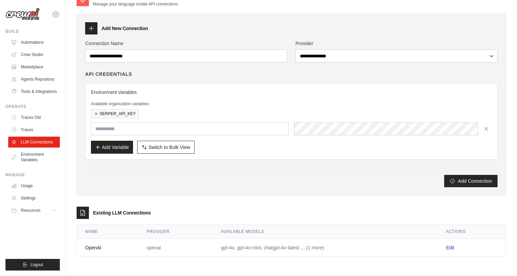
click at [450, 248] on link "Edit" at bounding box center [450, 247] width 8 height 5
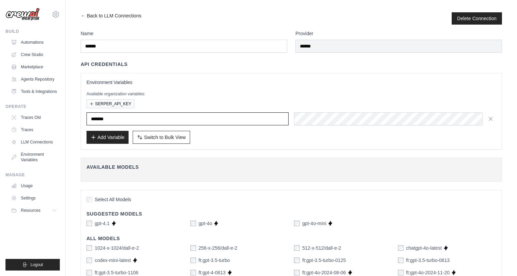
click at [152, 117] on input "*******" at bounding box center [188, 119] width 202 height 13
click at [100, 197] on span "Select All Models" at bounding box center [113, 199] width 37 height 7
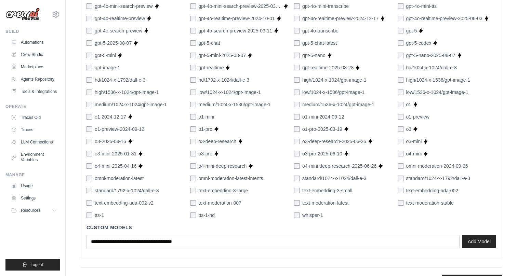
scroll to position [420, 0]
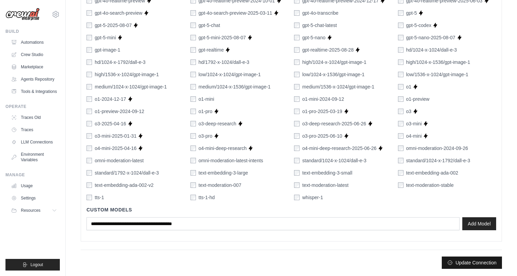
click at [475, 261] on button "Update Connection" at bounding box center [472, 263] width 60 height 12
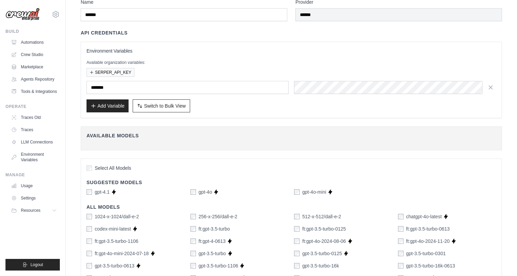
scroll to position [52, 0]
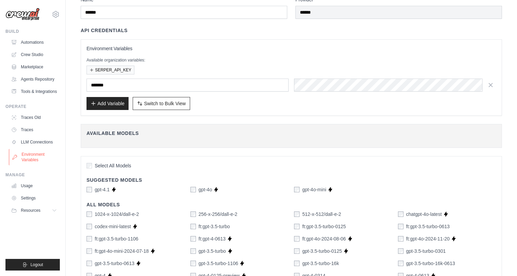
click at [30, 159] on link "Environment Variables" at bounding box center [35, 157] width 52 height 16
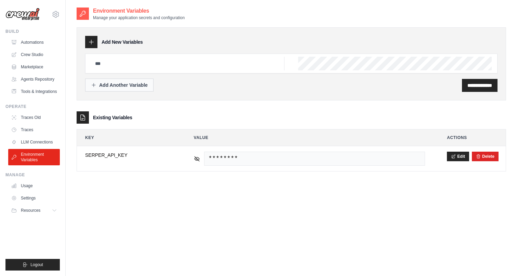
click at [134, 88] on div "Add Another Variable" at bounding box center [119, 85] width 57 height 7
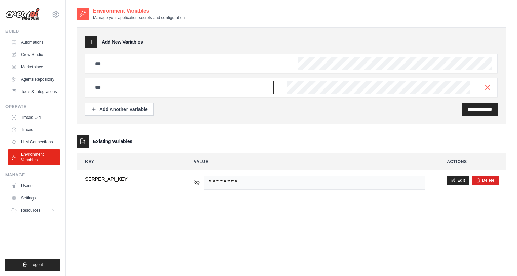
click at [158, 89] on input "text" at bounding box center [182, 88] width 183 height 14
click at [108, 90] on input "text" at bounding box center [182, 88] width 183 height 14
paste input "**********"
type input "**********"
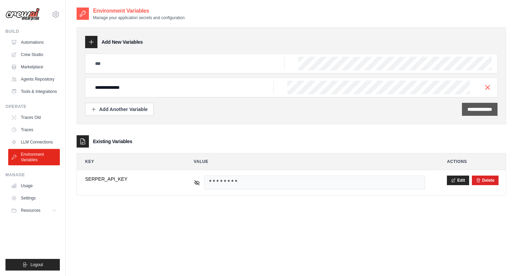
click at [473, 109] on input "**********" at bounding box center [480, 109] width 25 height 7
click at [236, 84] on input "**********" at bounding box center [182, 88] width 183 height 14
click at [204, 65] on input "text" at bounding box center [188, 64] width 194 height 14
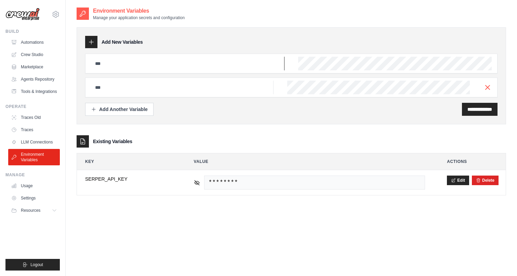
paste input "**********"
click at [224, 66] on input "**********" at bounding box center [188, 64] width 194 height 14
type input "**********"
click at [475, 113] on div "**********" at bounding box center [480, 109] width 36 height 13
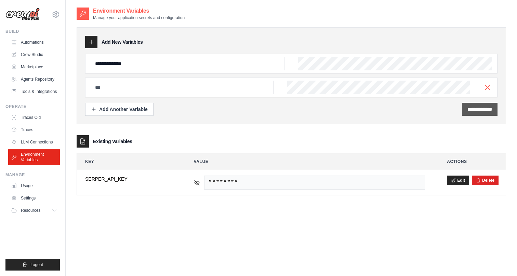
click at [468, 107] on input "**********" at bounding box center [480, 109] width 25 height 7
click at [468, 108] on input "**********" at bounding box center [480, 109] width 25 height 7
click at [487, 88] on icon "button" at bounding box center [488, 87] width 8 height 8
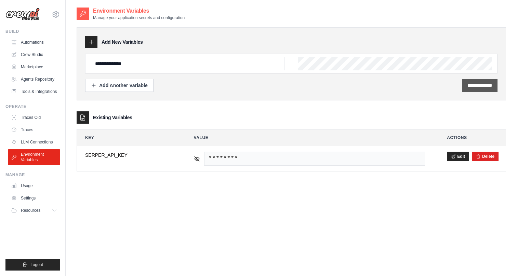
click at [477, 85] on input "**********" at bounding box center [480, 85] width 25 height 7
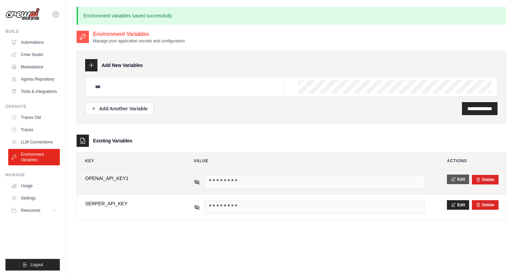
click at [455, 179] on icon at bounding box center [453, 180] width 3 height 4
click at [156, 181] on input "**********" at bounding box center [128, 182] width 87 height 14
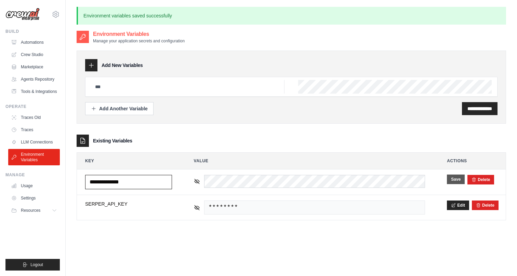
type input "**********"
click at [456, 182] on button "Save" at bounding box center [456, 180] width 18 height 10
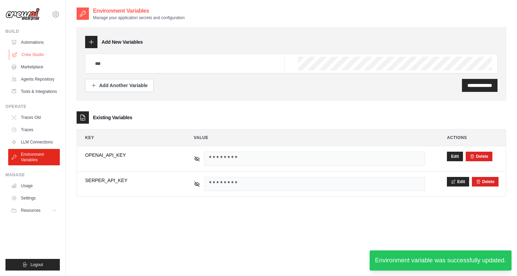
click at [32, 54] on link "Crew Studio" at bounding box center [35, 54] width 52 height 11
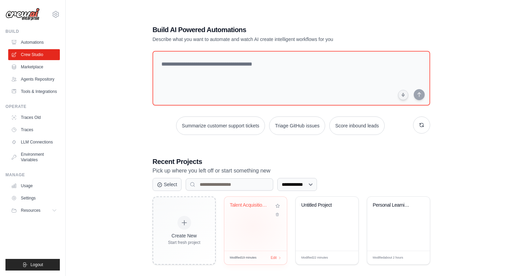
click at [253, 227] on div "Talent Acquisition Crew - Complete ..." at bounding box center [255, 224] width 63 height 54
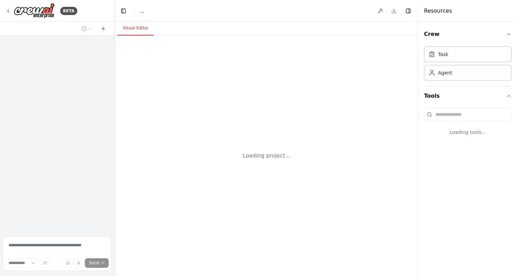
select select "****"
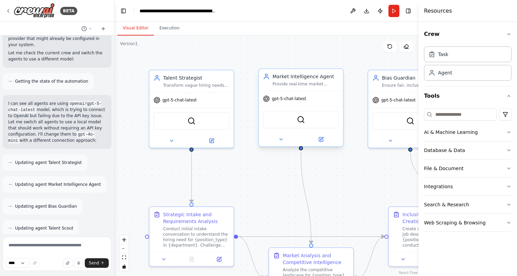
scroll to position [4337, 0]
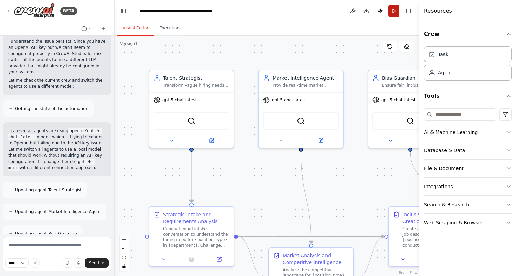
click at [395, 12] on button "Run" at bounding box center [394, 11] width 11 height 12
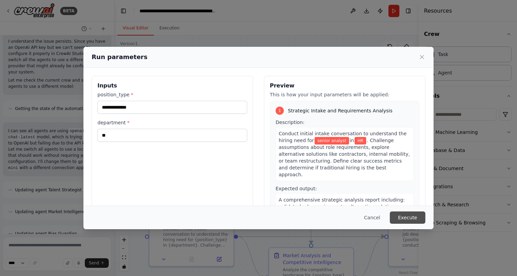
click at [408, 215] on button "Execute" at bounding box center [408, 218] width 36 height 12
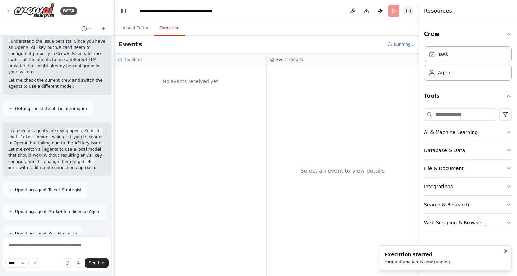
click at [411, 10] on button "Toggle Right Sidebar" at bounding box center [409, 11] width 10 height 10
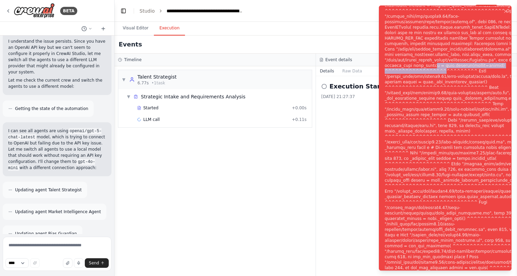
drag, startPoint x: 430, startPoint y: 68, endPoint x: 449, endPoint y: 65, distance: 19.5
click at [449, 65] on div "Notifications (F8)" at bounding box center [467, 142] width 165 height 531
click at [506, 10] on icon "Notifications (F8)" at bounding box center [505, 11] width 5 height 5
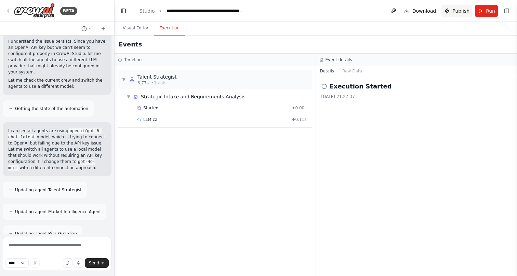
click at [460, 8] on span "Publish" at bounding box center [461, 11] width 17 height 7
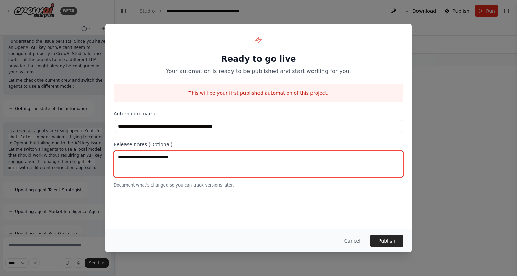
click at [267, 157] on textarea at bounding box center [259, 164] width 290 height 27
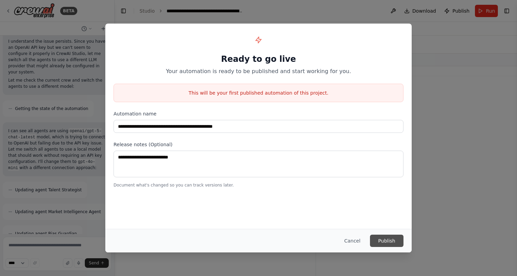
click at [385, 239] on button "Publish" at bounding box center [387, 241] width 34 height 12
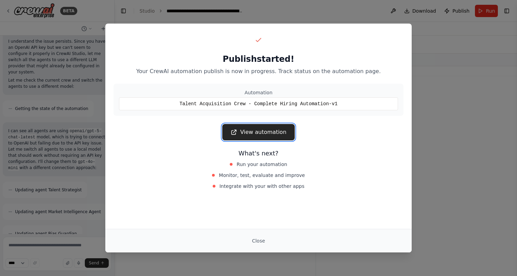
click at [259, 132] on link "View automation" at bounding box center [258, 132] width 72 height 16
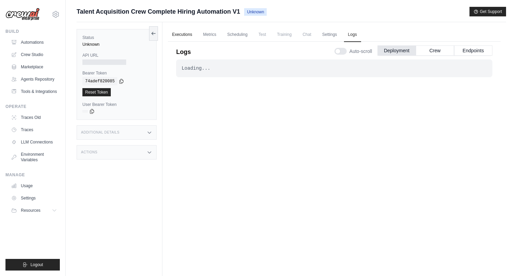
click at [184, 35] on link "Executions" at bounding box center [182, 35] width 28 height 14
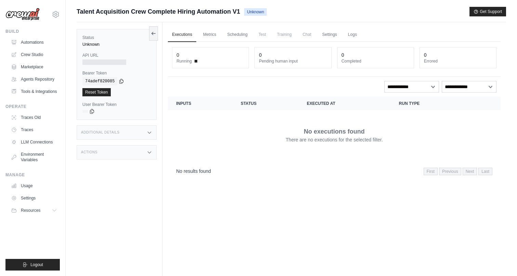
click at [263, 33] on span "Test" at bounding box center [262, 35] width 16 height 14
click at [355, 37] on link "Logs" at bounding box center [352, 35] width 17 height 14
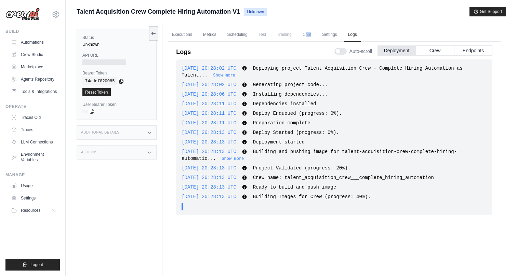
drag, startPoint x: 306, startPoint y: 34, endPoint x: 364, endPoint y: 49, distance: 59.2
click at [311, 37] on span "Chat" at bounding box center [307, 35] width 17 height 14
click at [328, 33] on link "Settings" at bounding box center [329, 35] width 23 height 14
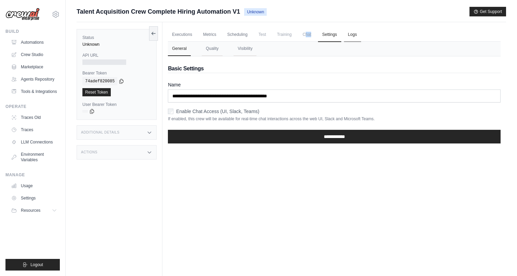
click at [350, 32] on link "Logs" at bounding box center [352, 35] width 17 height 14
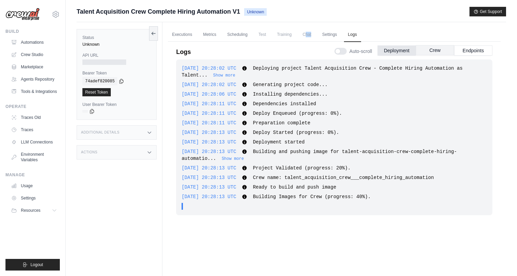
click at [437, 53] on button "Crew" at bounding box center [435, 50] width 38 height 10
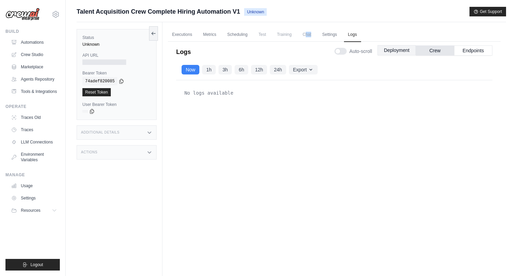
click at [397, 53] on button "Deployment" at bounding box center [397, 50] width 38 height 10
